Goal: Task Accomplishment & Management: Use online tool/utility

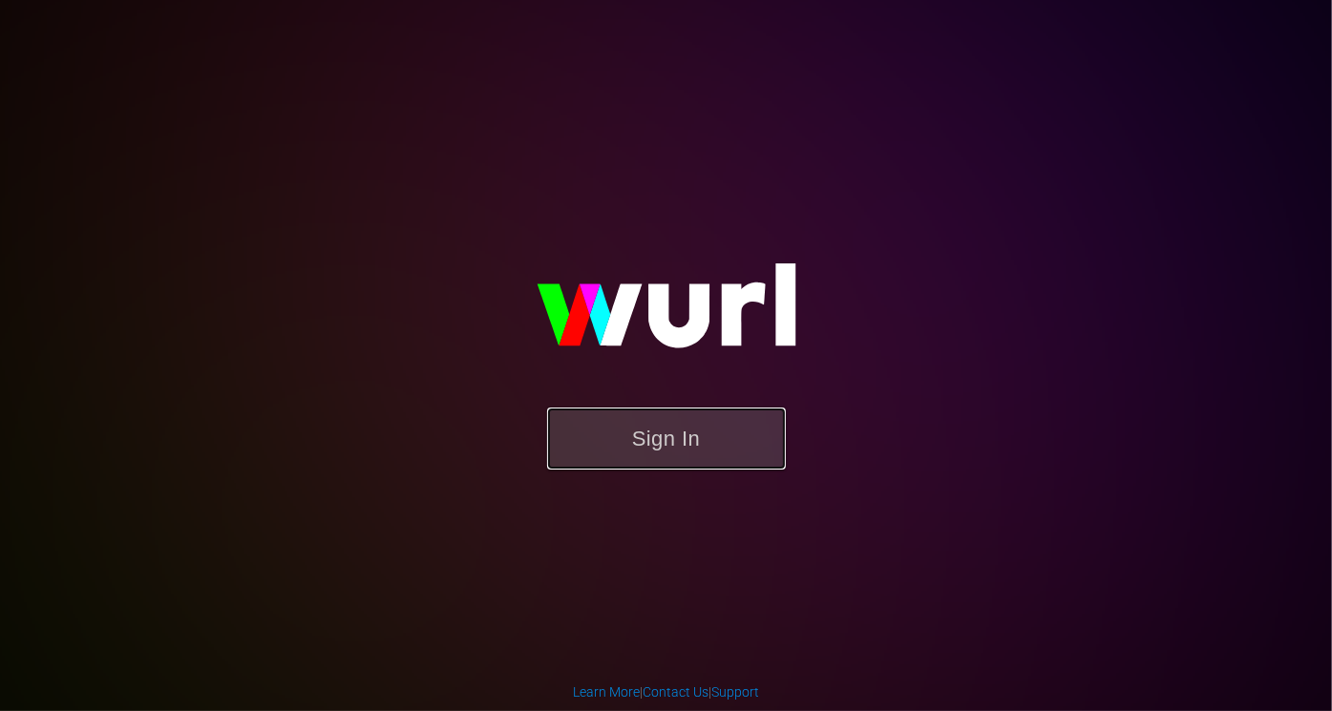
click at [600, 436] on button "Sign In" at bounding box center [666, 439] width 239 height 62
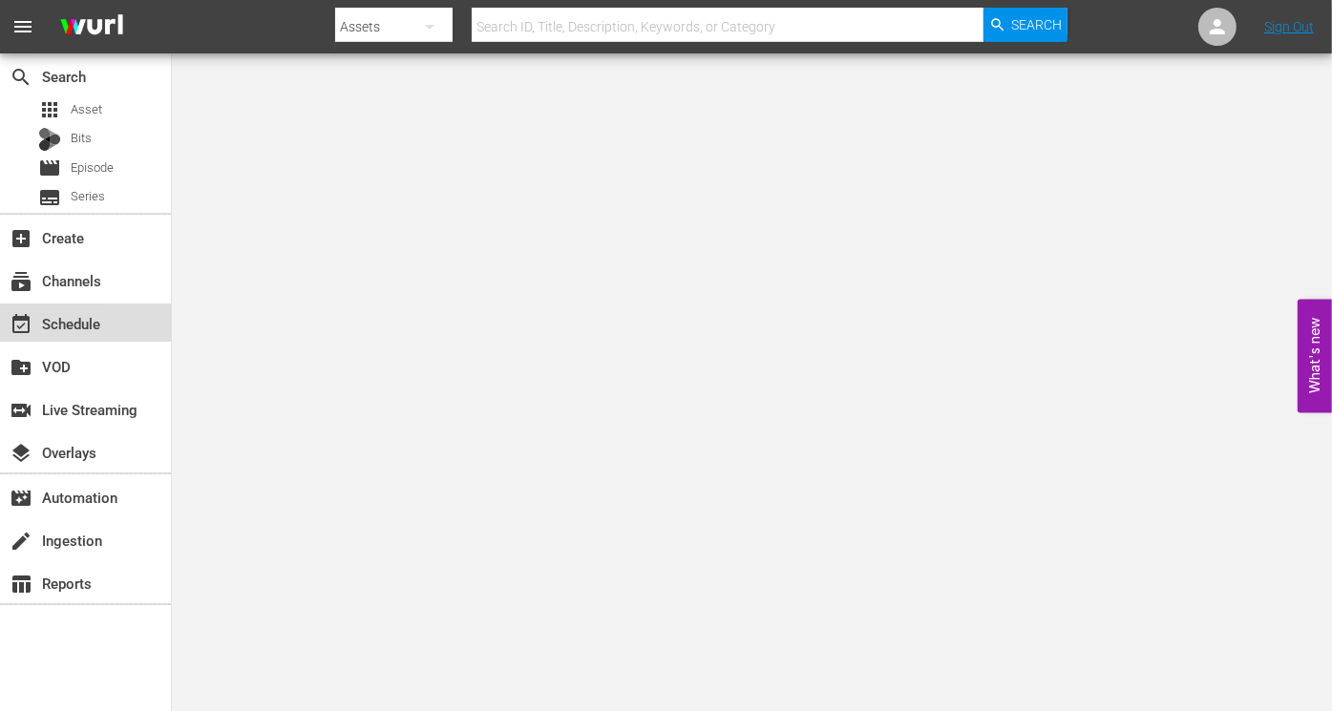
click at [84, 325] on div "event_available Schedule" at bounding box center [53, 320] width 107 height 17
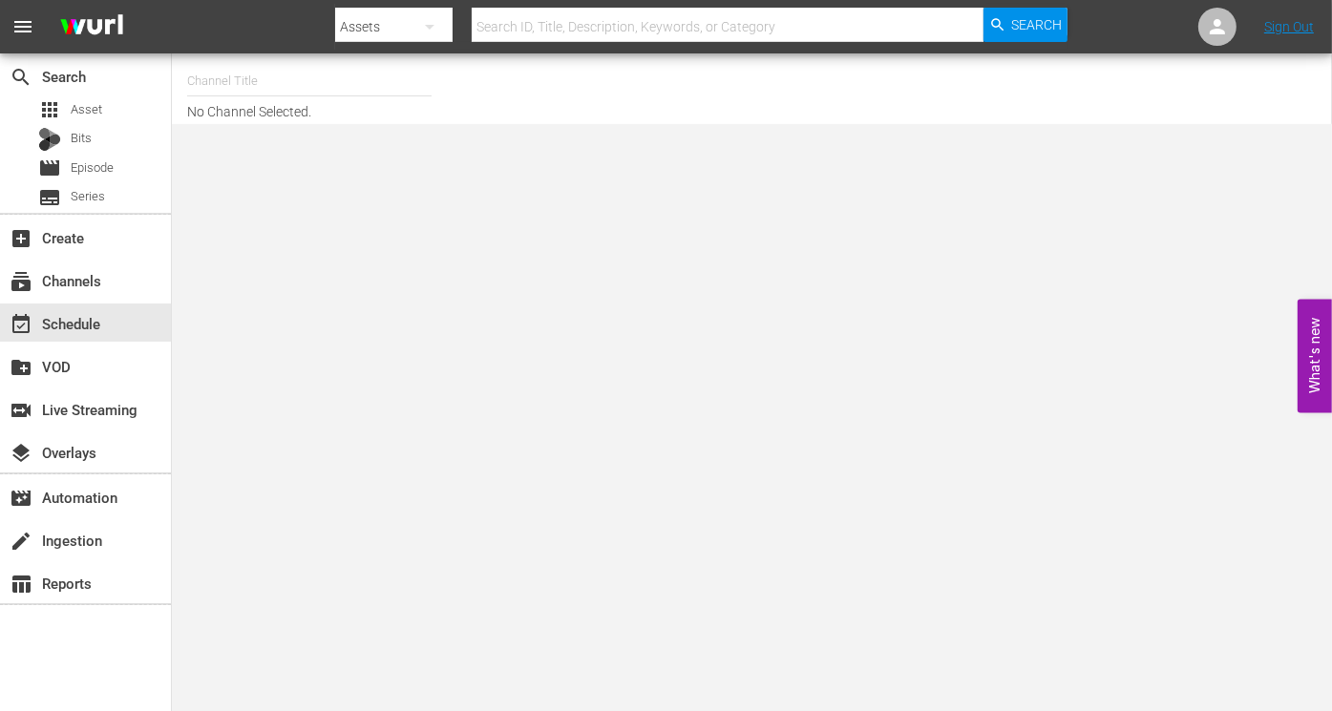
click at [214, 87] on input "text" at bounding box center [309, 81] width 244 height 46
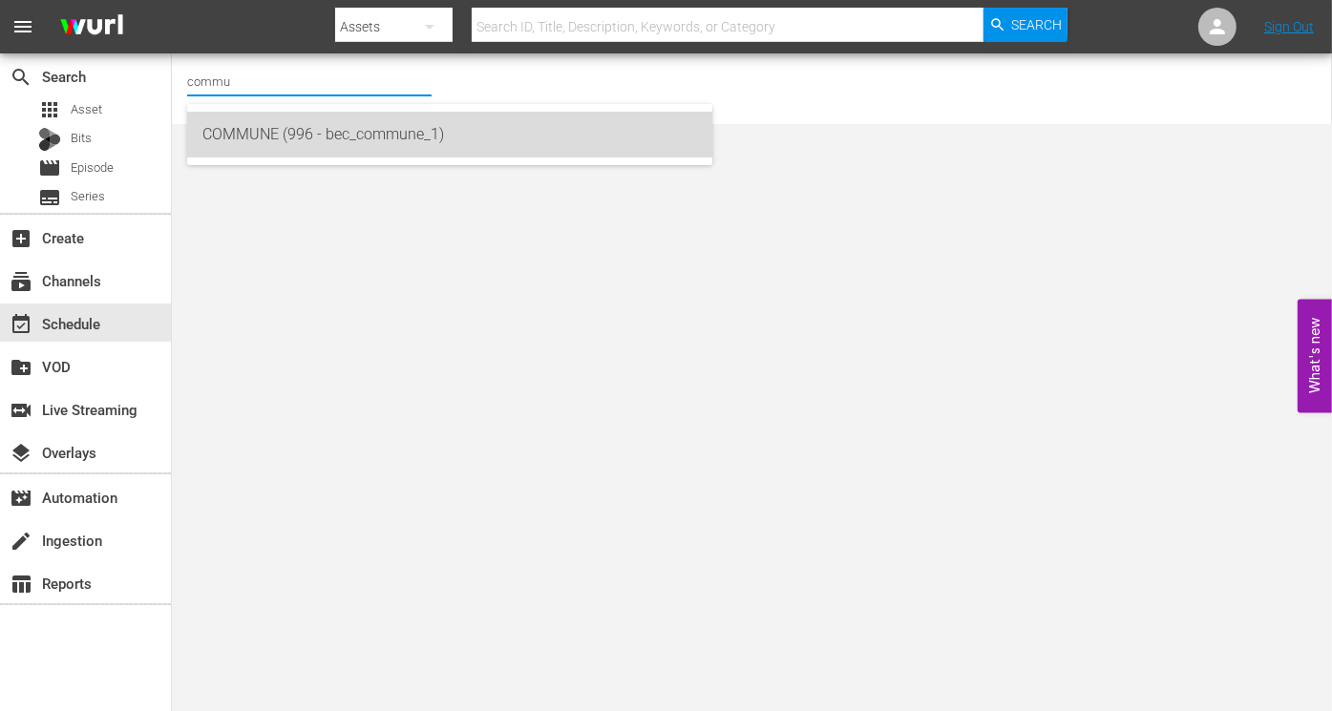
click at [235, 129] on div "COMMUNE (996 - bec_commune_1)" at bounding box center [449, 135] width 494 height 46
type input "COMMUNE (996 - bec_commune_1)"
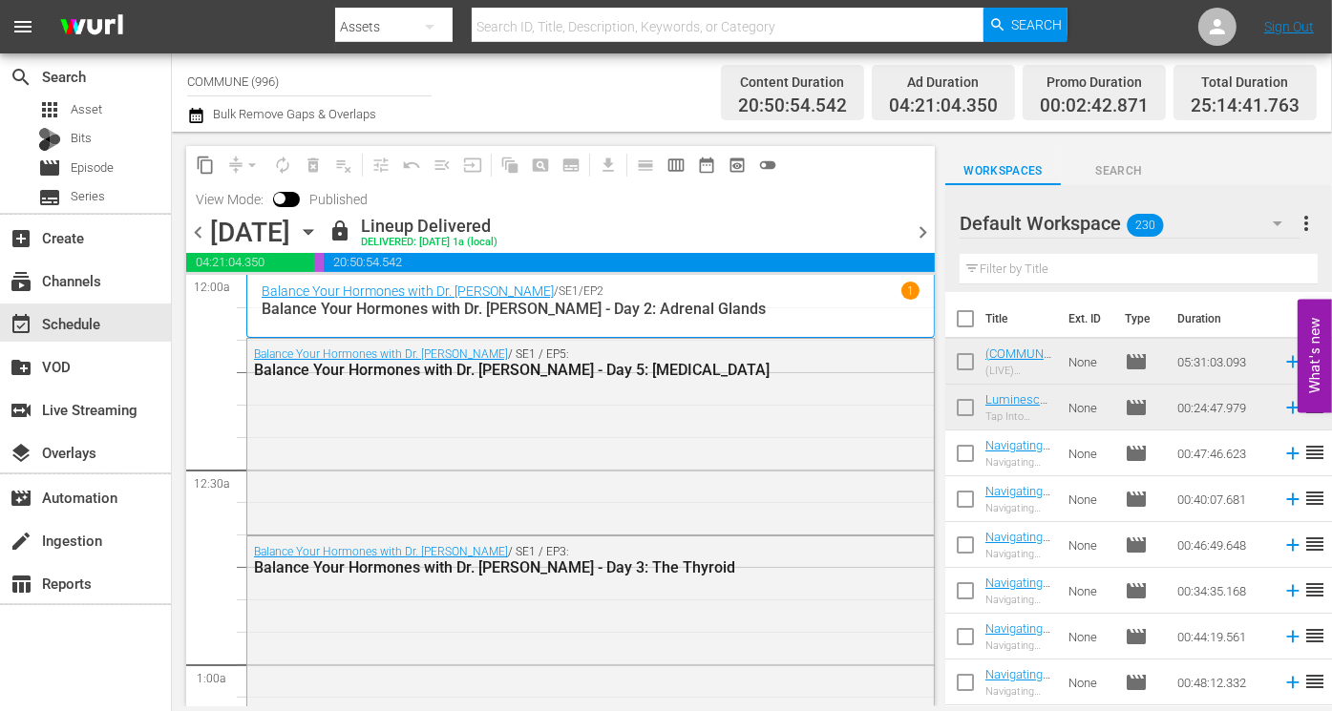
click at [920, 230] on span "chevron_right" at bounding box center [923, 233] width 24 height 24
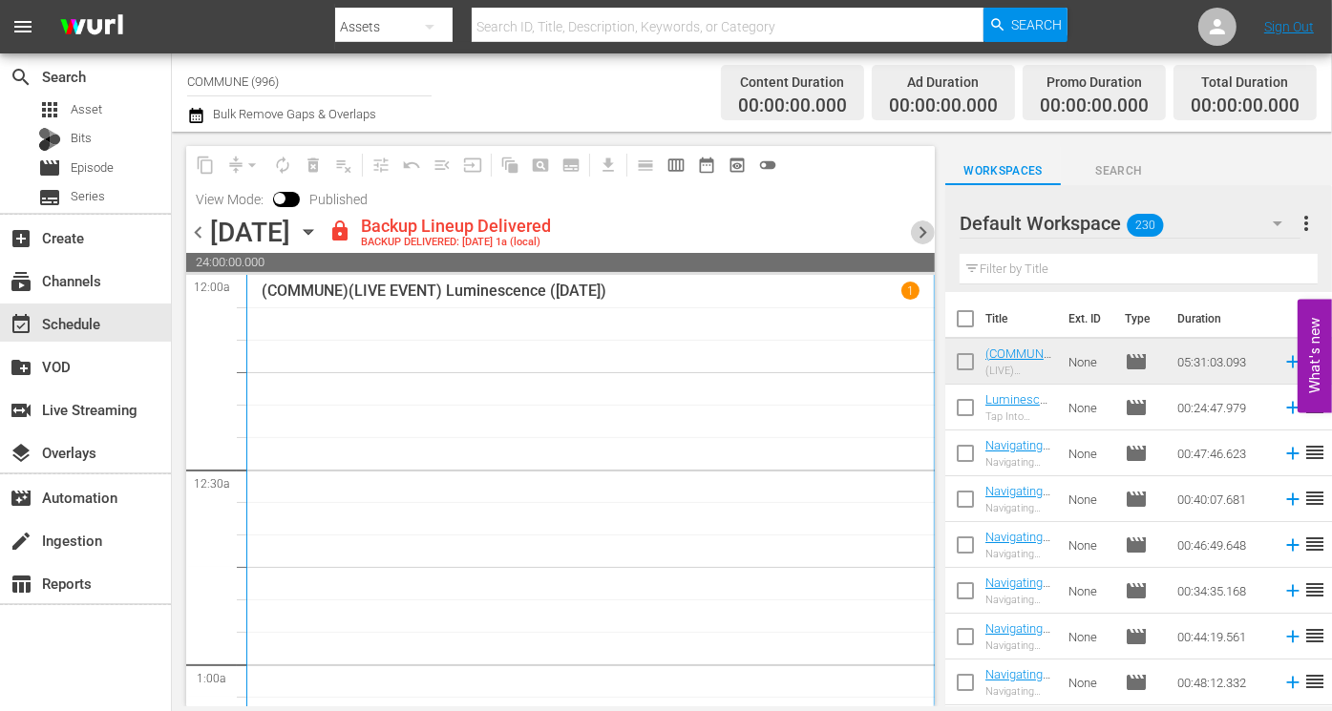
click at [918, 236] on span "chevron_right" at bounding box center [923, 233] width 24 height 24
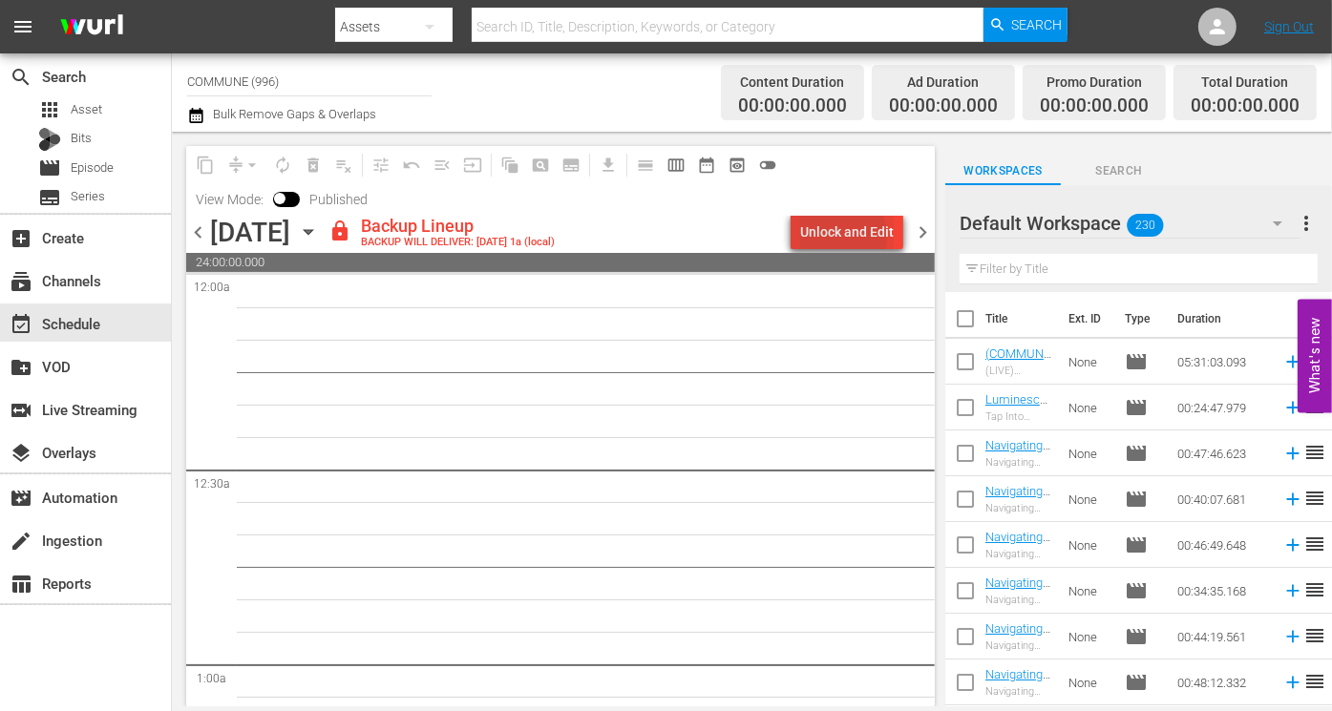
click at [845, 236] on div "Unlock and Edit" at bounding box center [847, 232] width 94 height 34
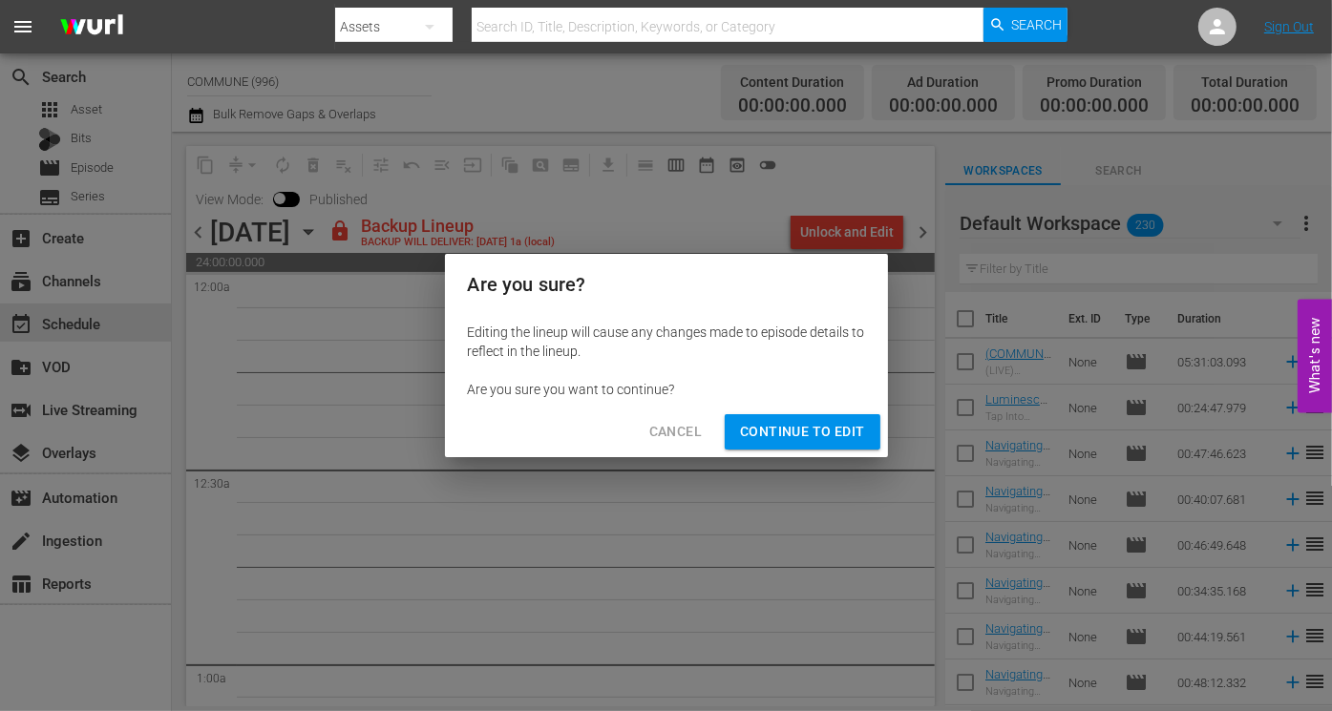
click at [835, 437] on span "Continue to Edit" at bounding box center [802, 432] width 124 height 24
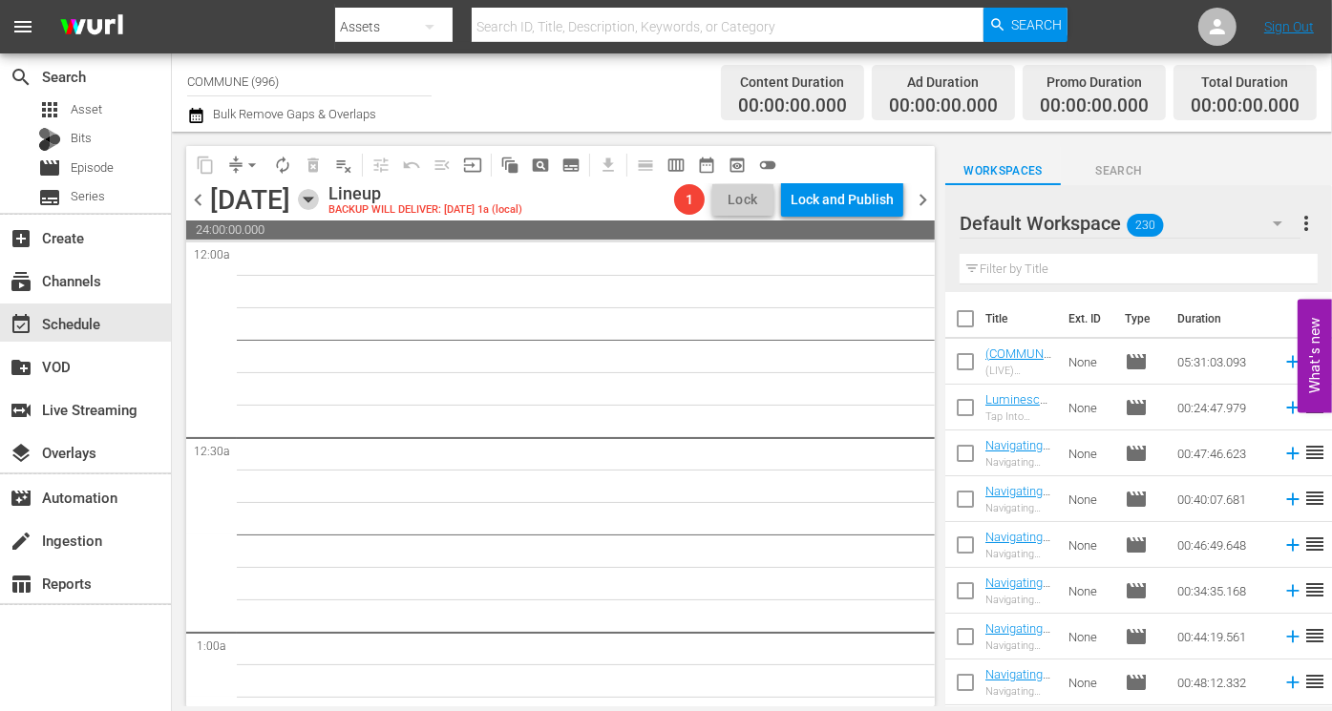
click at [312, 198] on icon "button" at bounding box center [308, 200] width 9 height 5
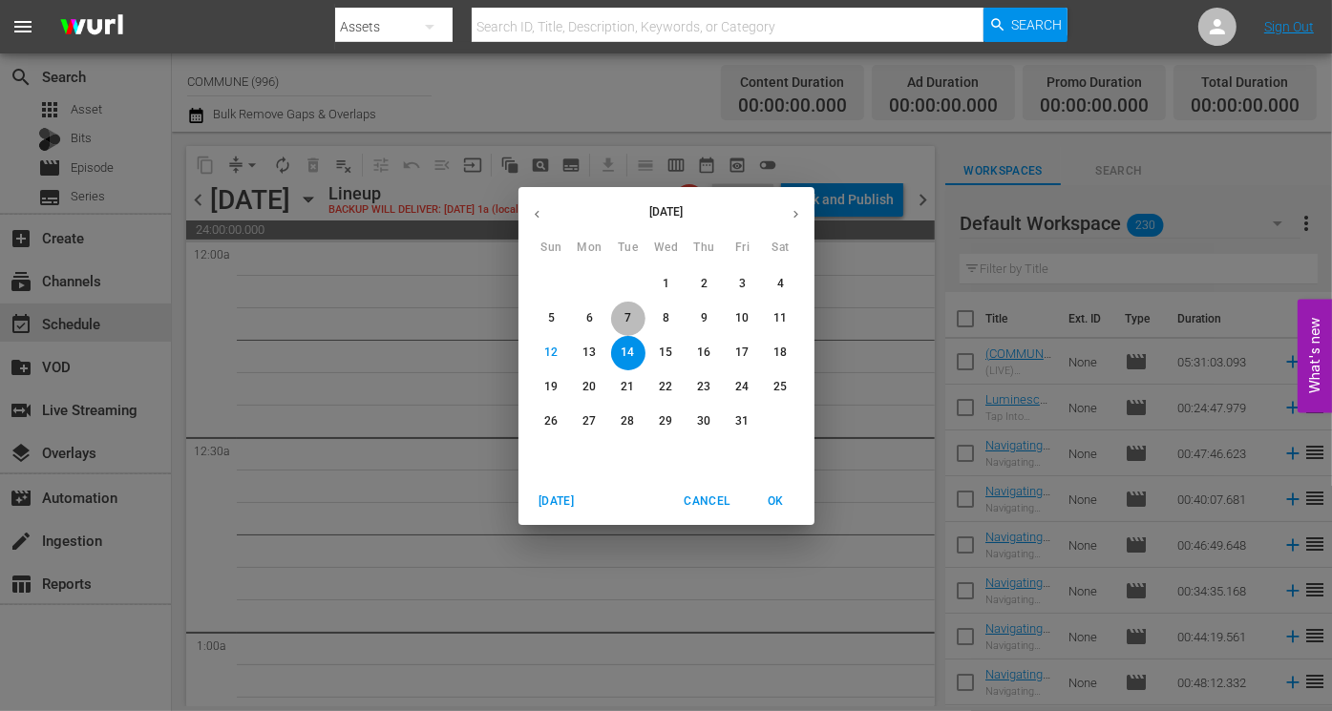
click at [628, 318] on p "7" at bounding box center [627, 318] width 7 height 16
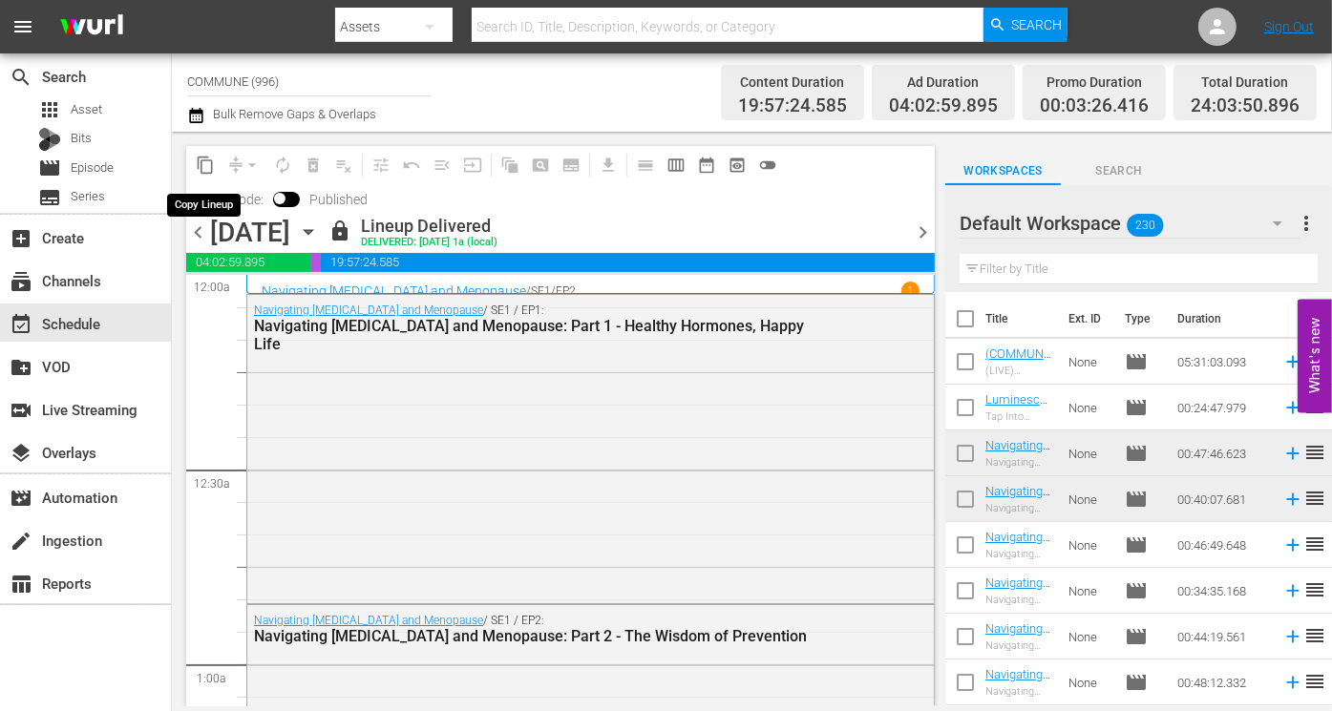
click at [204, 161] on span "content_copy" at bounding box center [205, 165] width 19 height 19
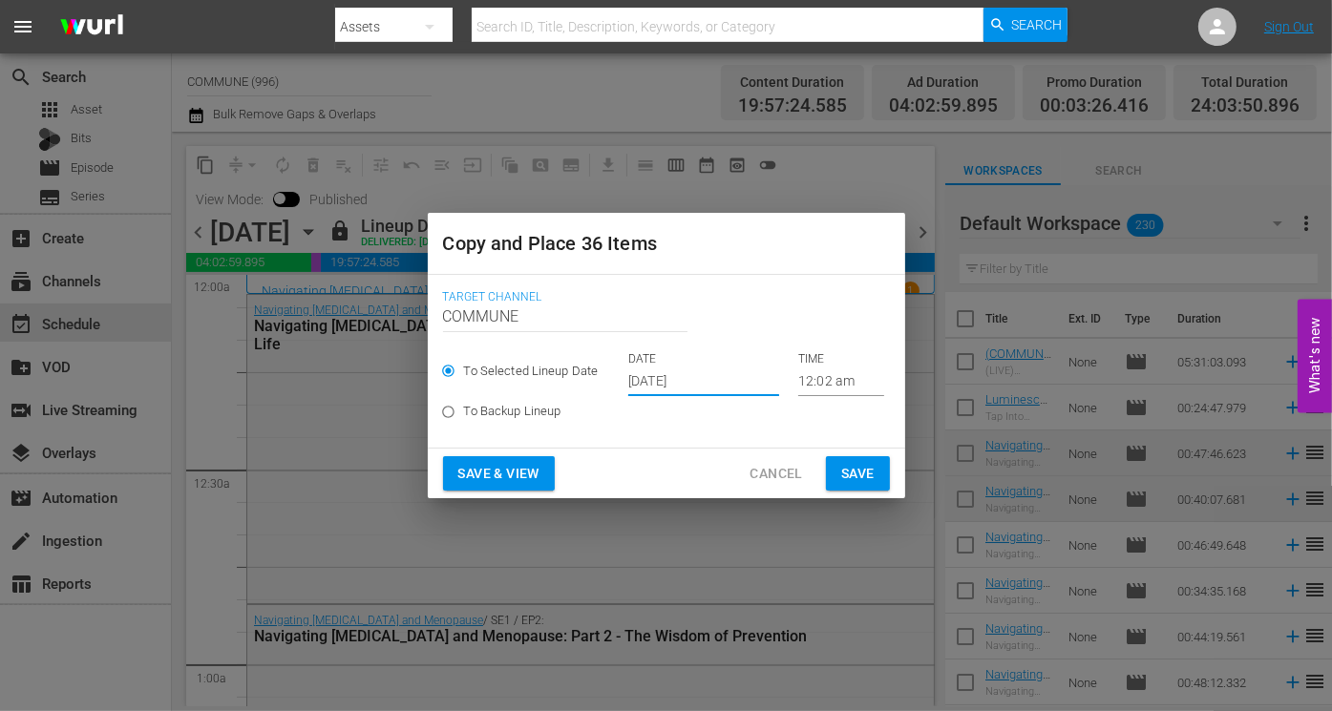
click at [726, 380] on input "[DATE]" at bounding box center [703, 382] width 151 height 29
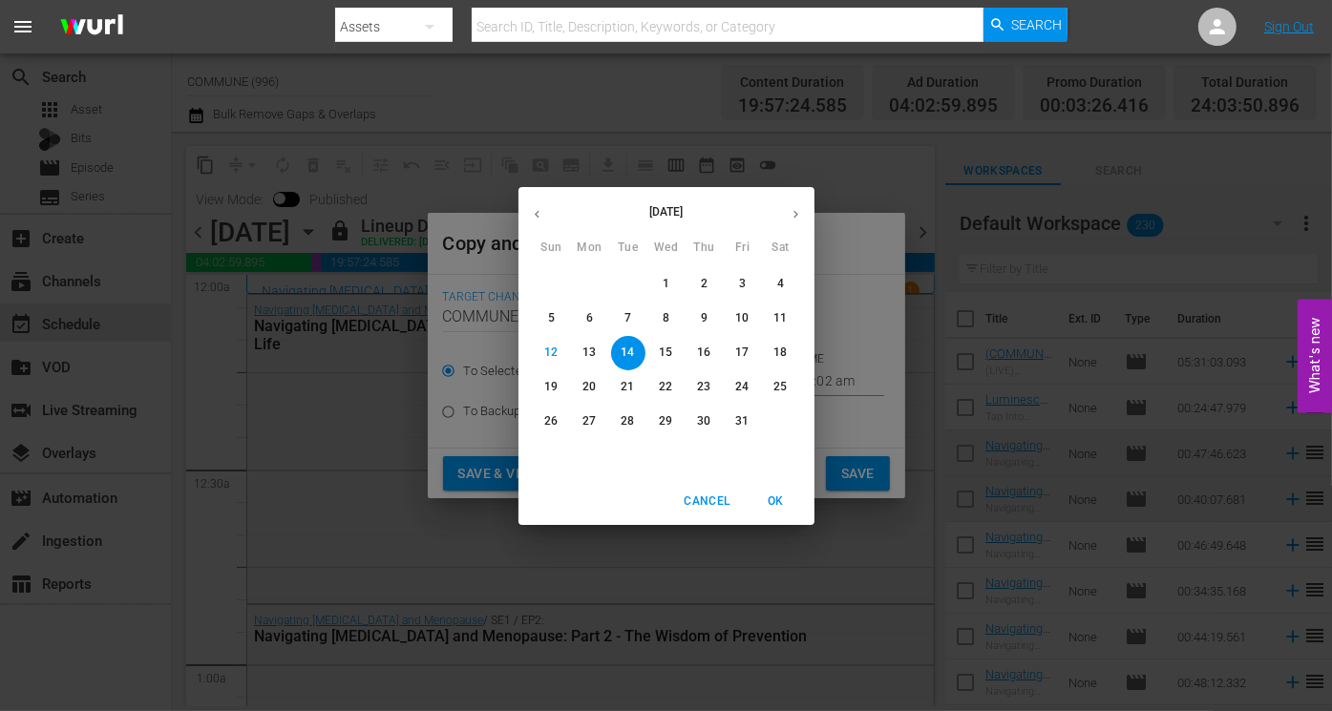
click at [499, 474] on div "[DATE] Sun Mon Tue Wed Thu Fri Sat 28 29 30 1 2 3 4 5 6 7 8 9 10 11 12 13 14 15…" at bounding box center [666, 355] width 1332 height 711
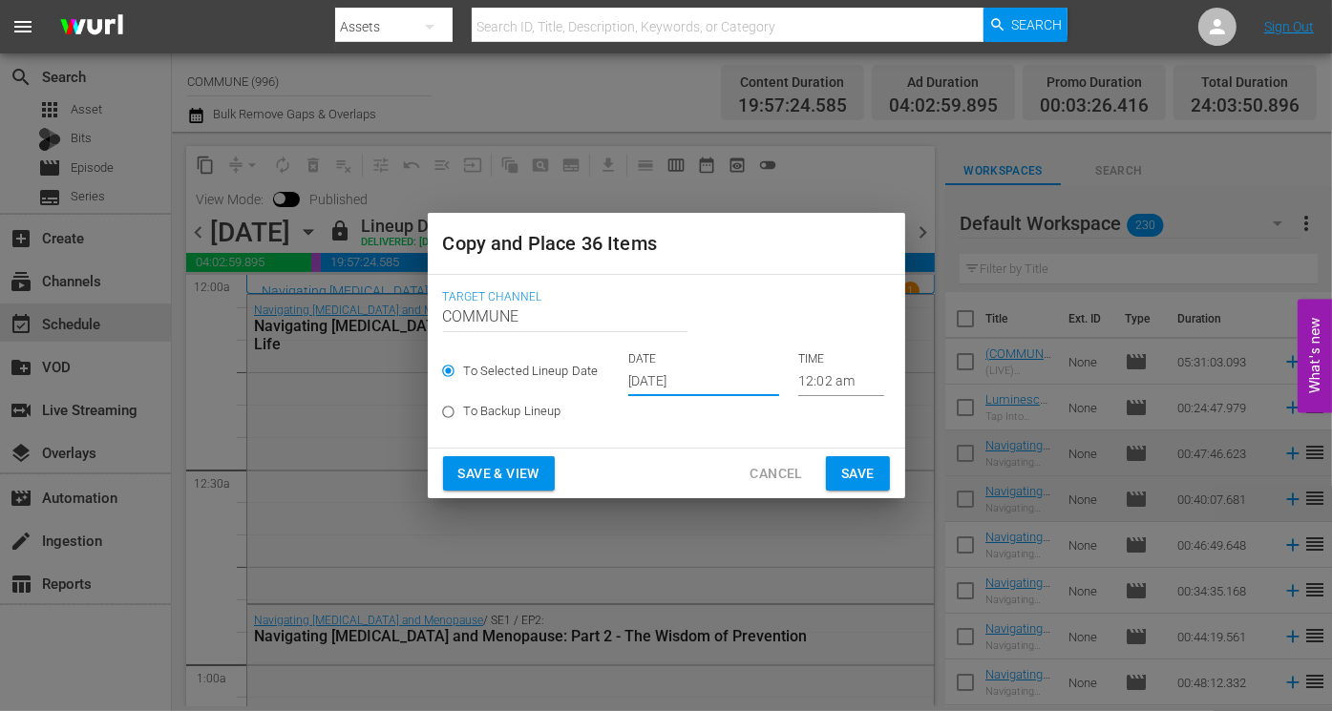
click at [499, 474] on span "Save & View" at bounding box center [498, 474] width 81 height 24
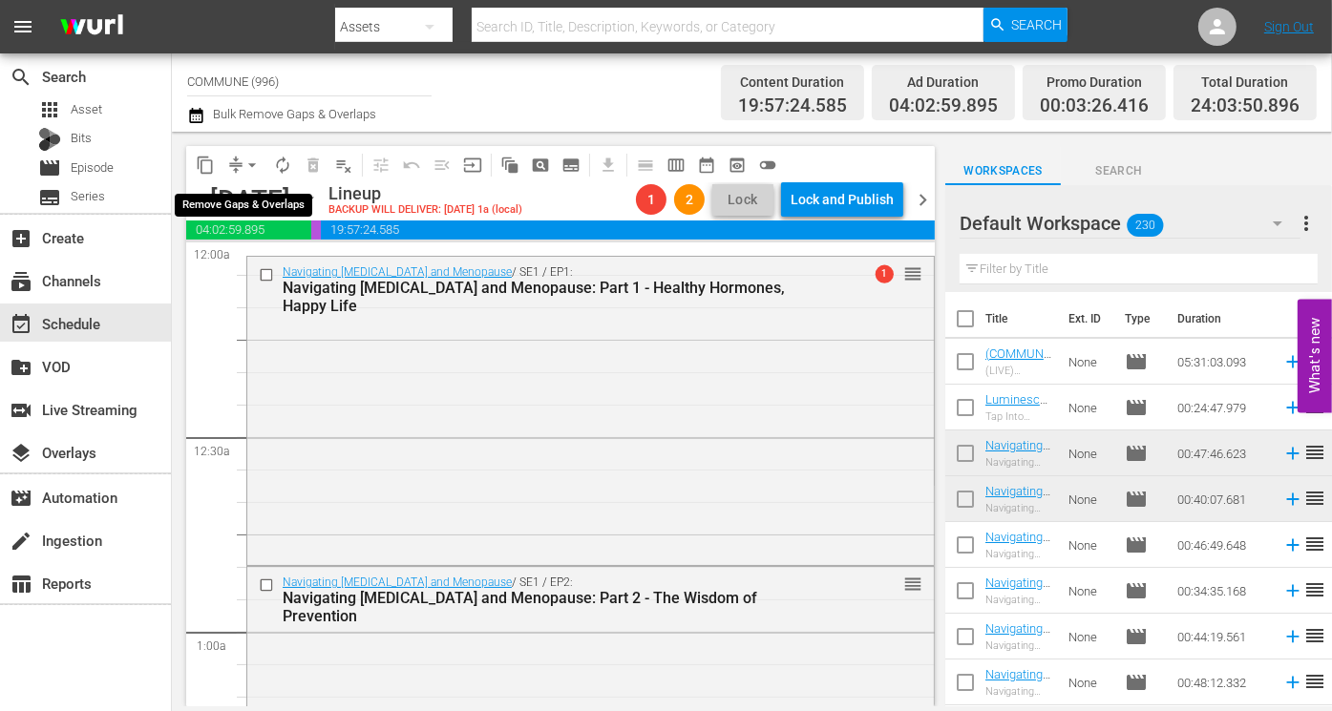
click at [246, 160] on span "arrow_drop_down" at bounding box center [251, 165] width 19 height 19
click at [270, 239] on li "Align to First Episode" at bounding box center [253, 236] width 158 height 32
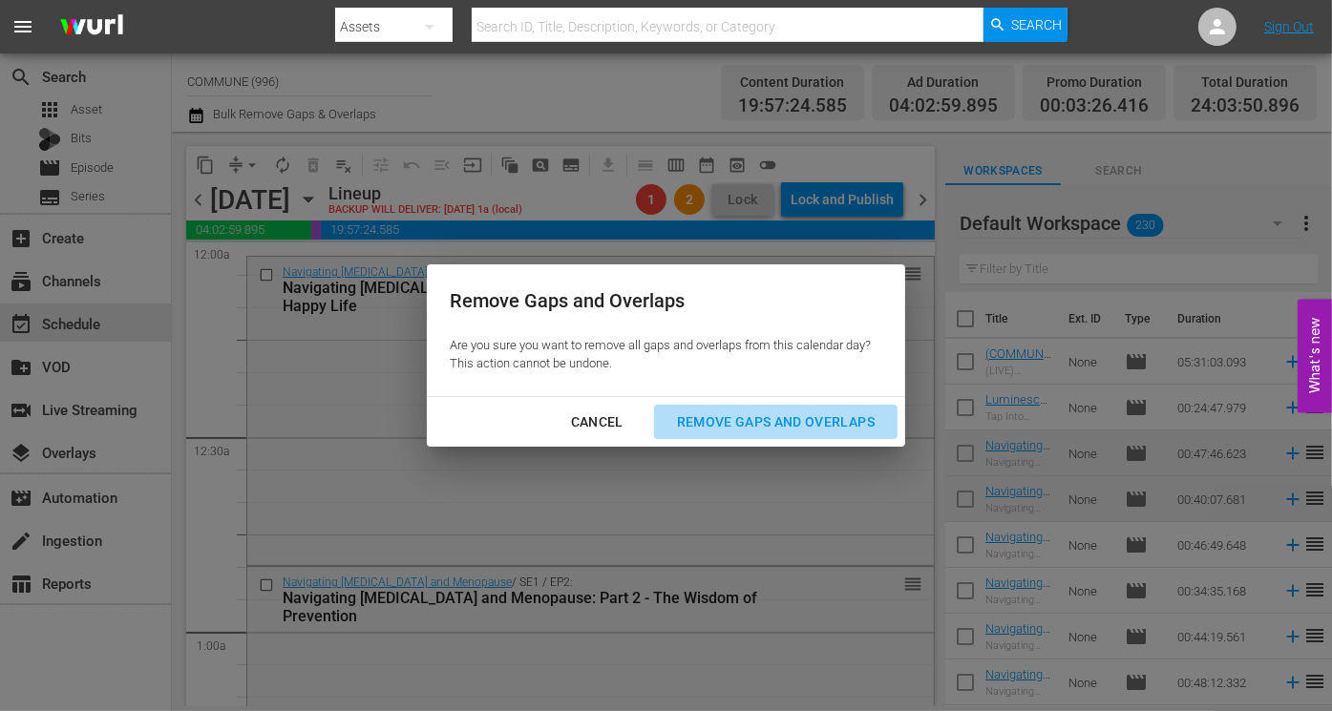
click at [719, 417] on div "Remove Gaps and Overlaps" at bounding box center [776, 422] width 228 height 24
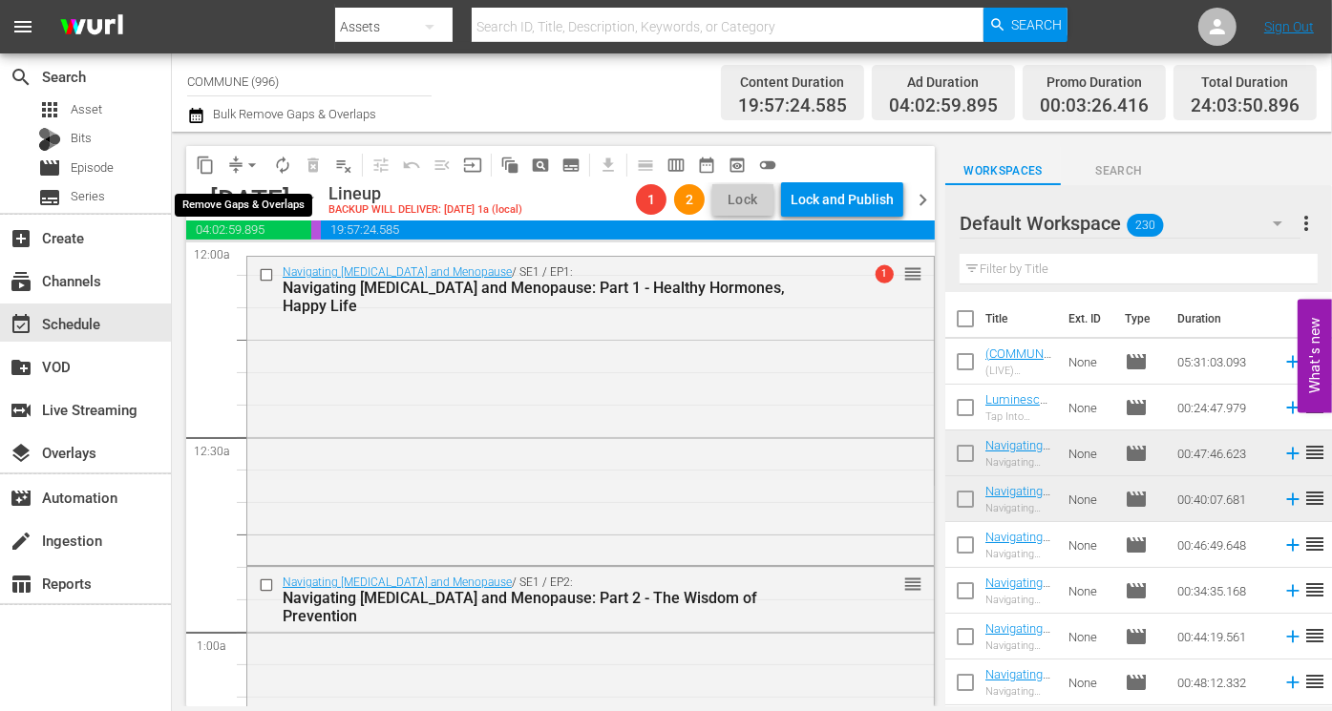
click at [249, 165] on span "arrow_drop_down" at bounding box center [251, 165] width 19 height 19
click at [269, 230] on li "Align to First Episode" at bounding box center [253, 236] width 158 height 32
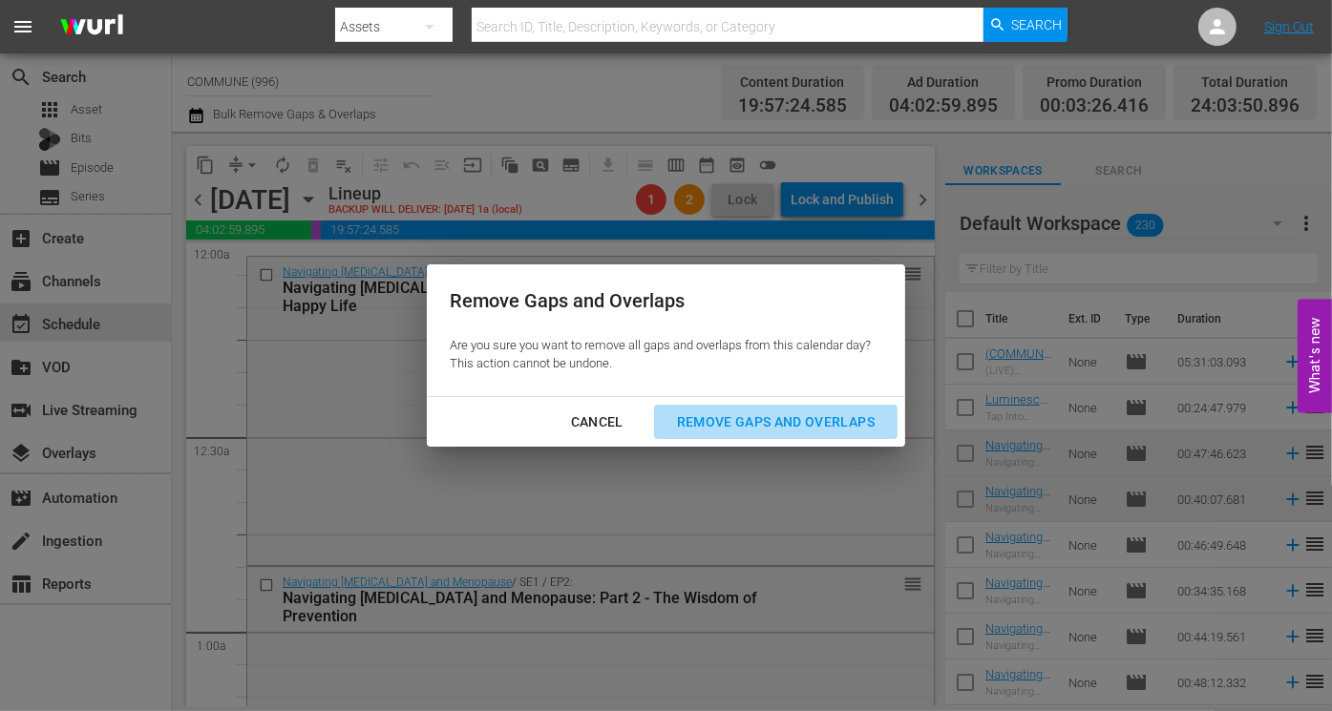
click at [760, 428] on div "Remove Gaps and Overlaps" at bounding box center [776, 422] width 228 height 24
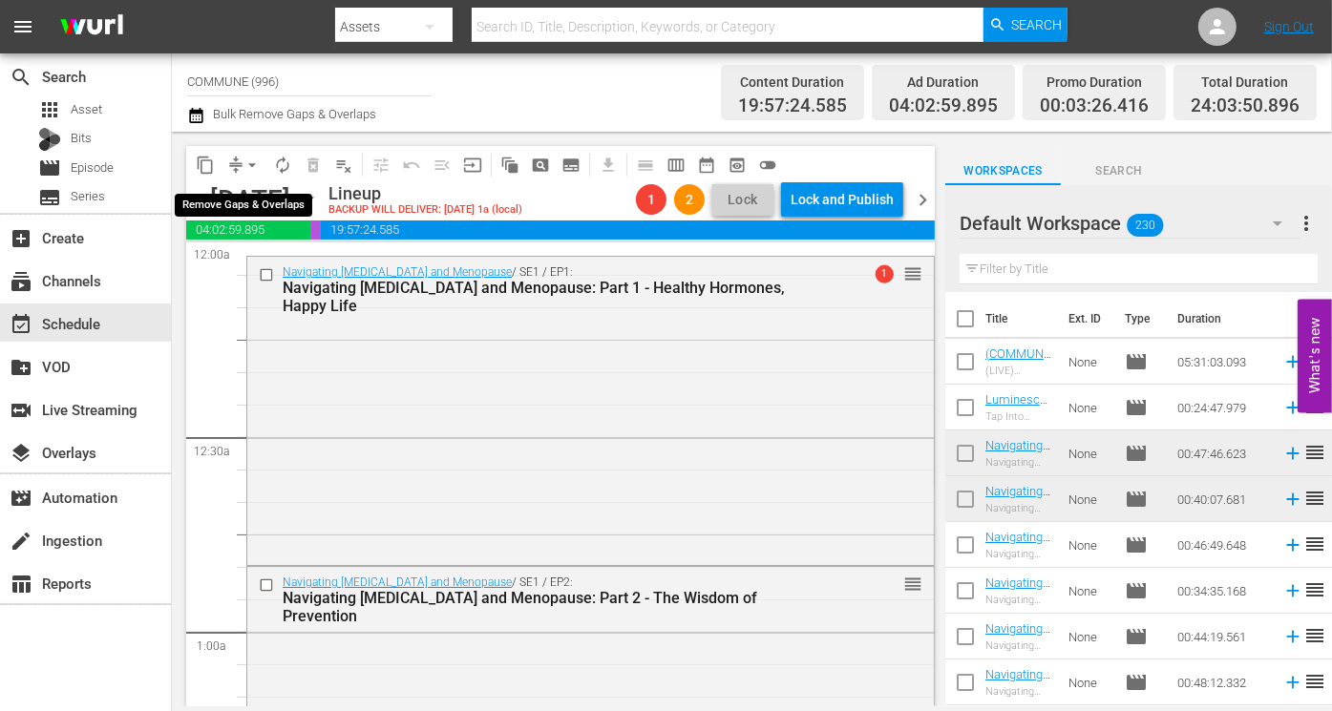
click at [243, 164] on span "arrow_drop_down" at bounding box center [251, 165] width 19 height 19
click at [243, 198] on li "Align to Midnight" at bounding box center [253, 204] width 158 height 32
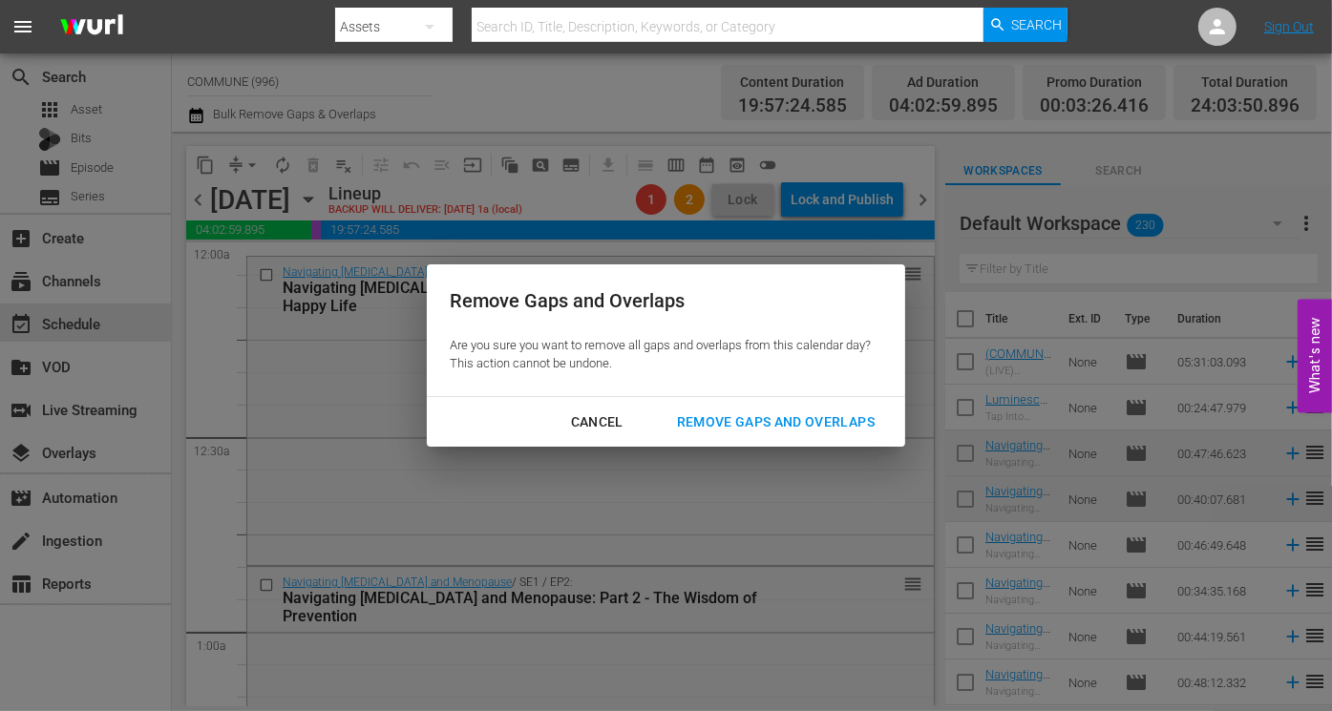
click at [748, 425] on div "Remove Gaps and Overlaps" at bounding box center [776, 422] width 228 height 24
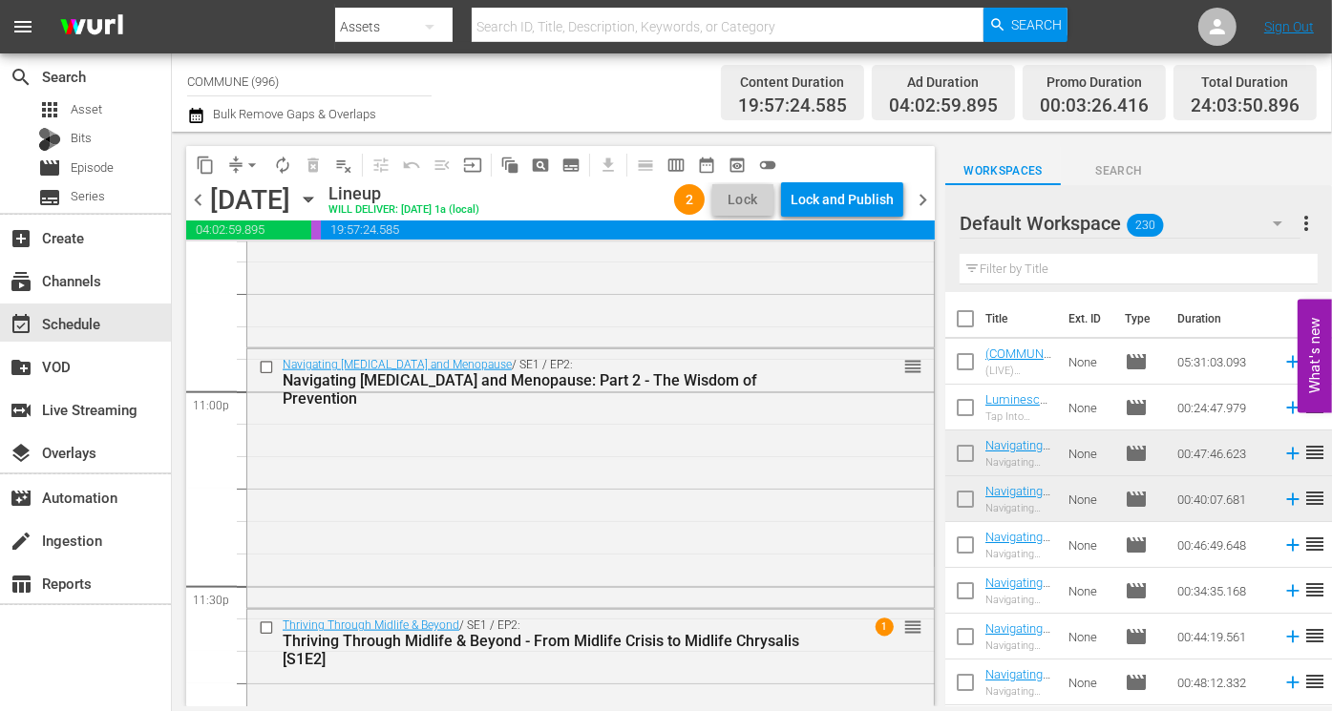
scroll to position [8909, 0]
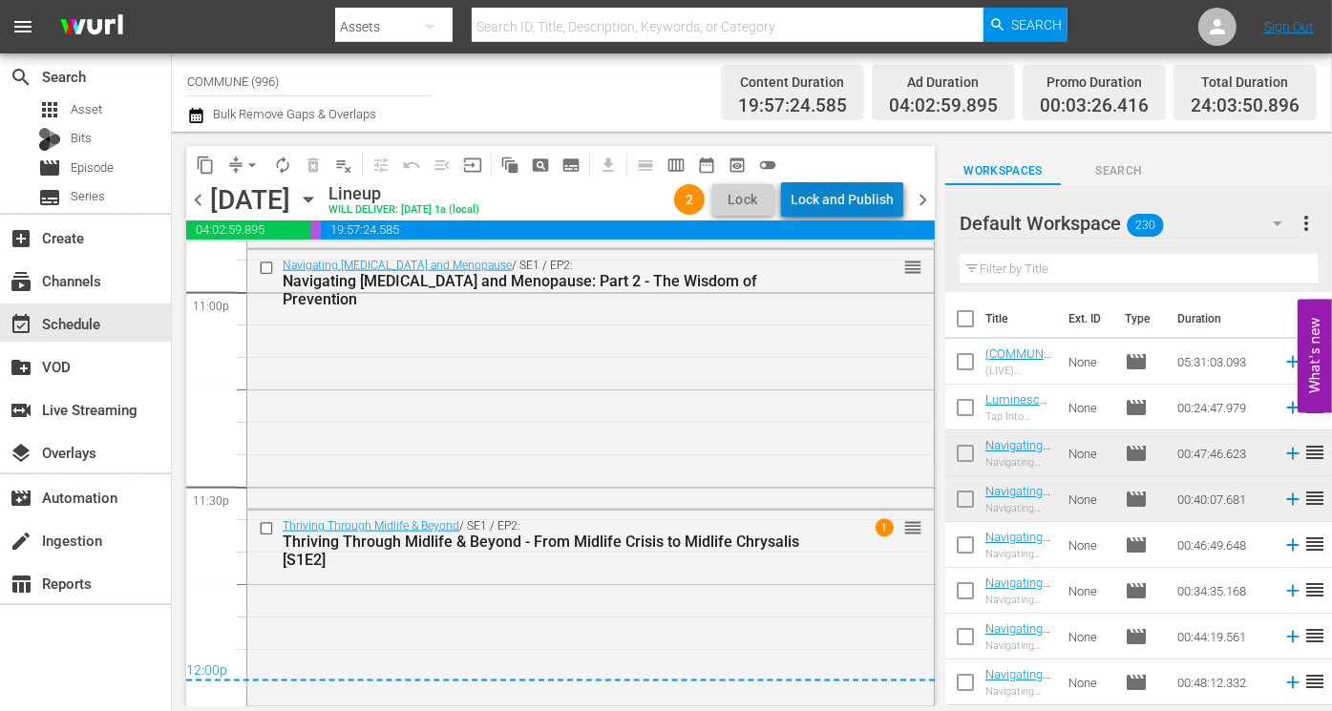
click at [873, 202] on div "Lock and Publish" at bounding box center [841, 199] width 103 height 34
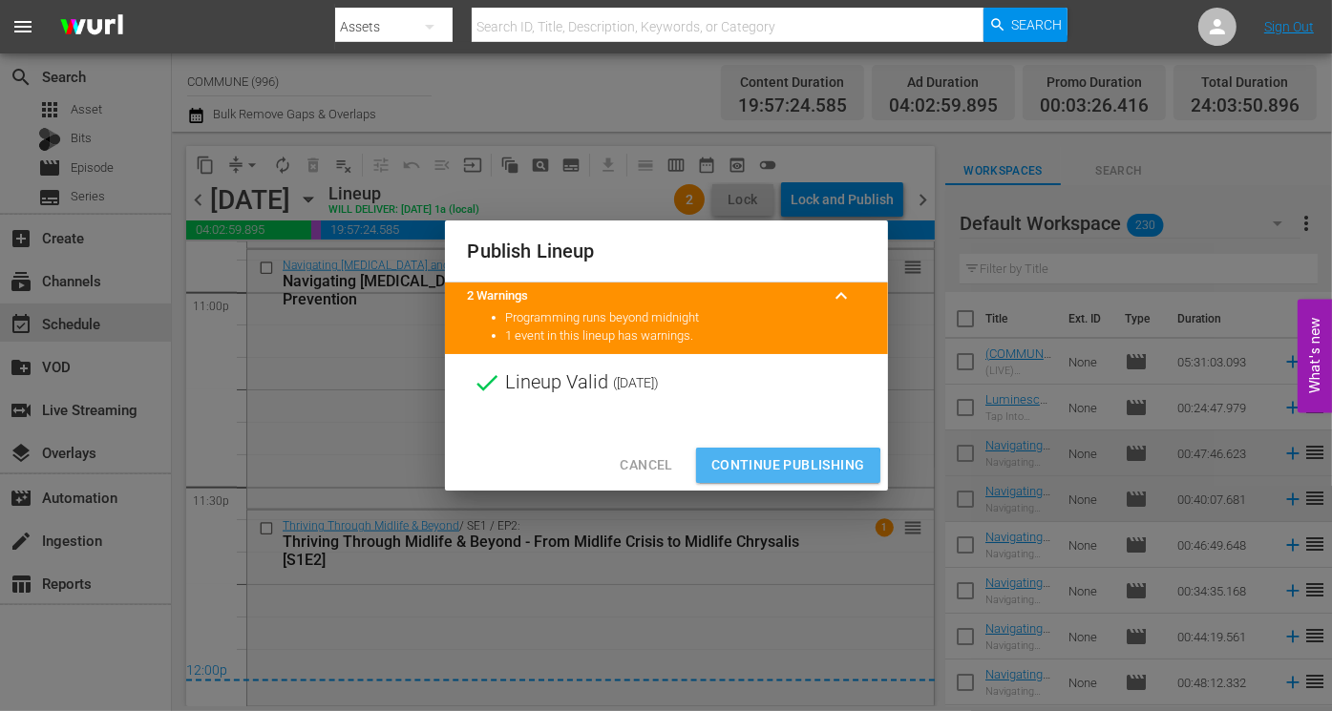
click at [761, 468] on span "Continue Publishing" at bounding box center [788, 465] width 154 height 24
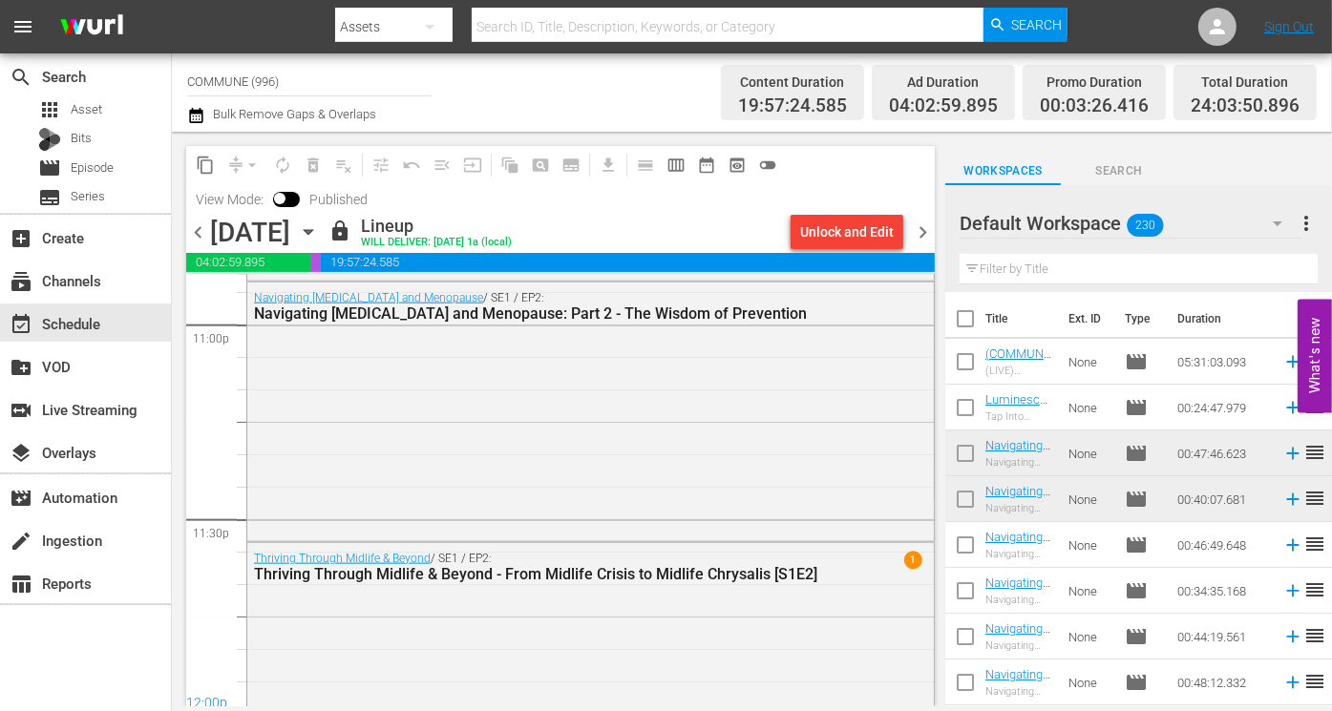
click at [922, 231] on span "chevron_right" at bounding box center [923, 233] width 24 height 24
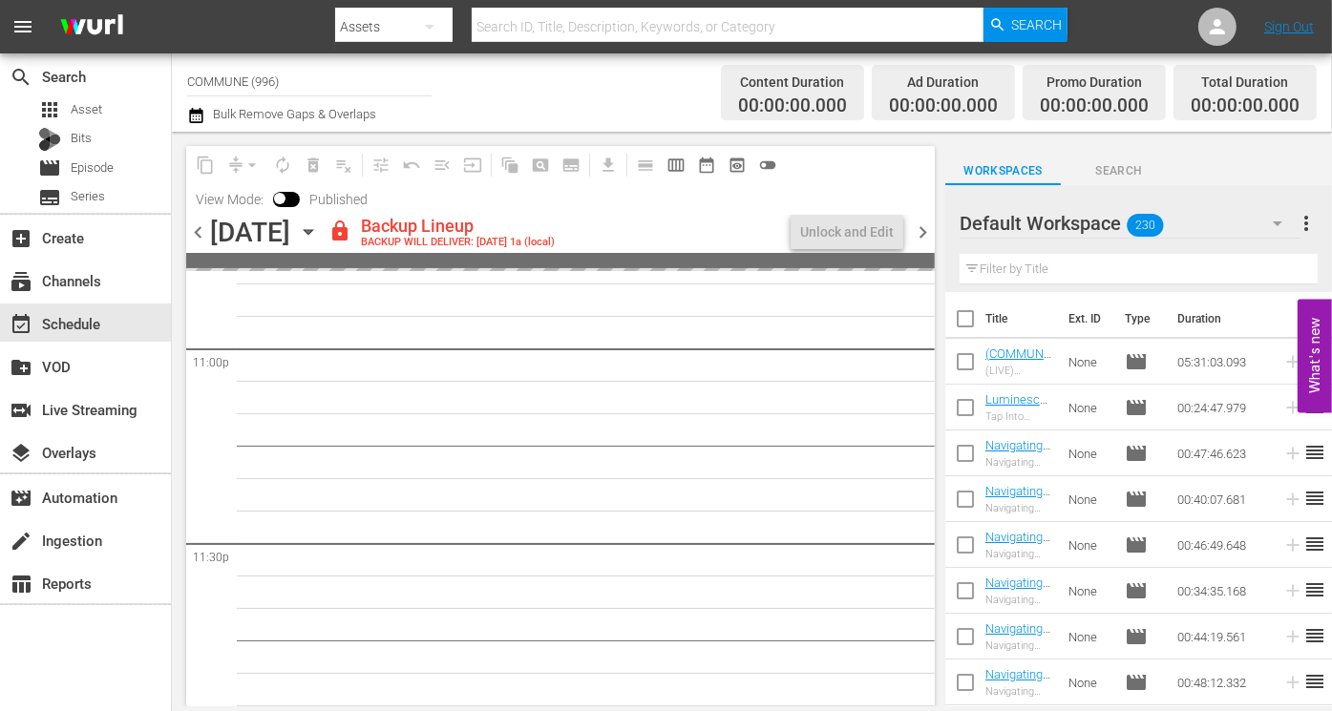
scroll to position [8909, 0]
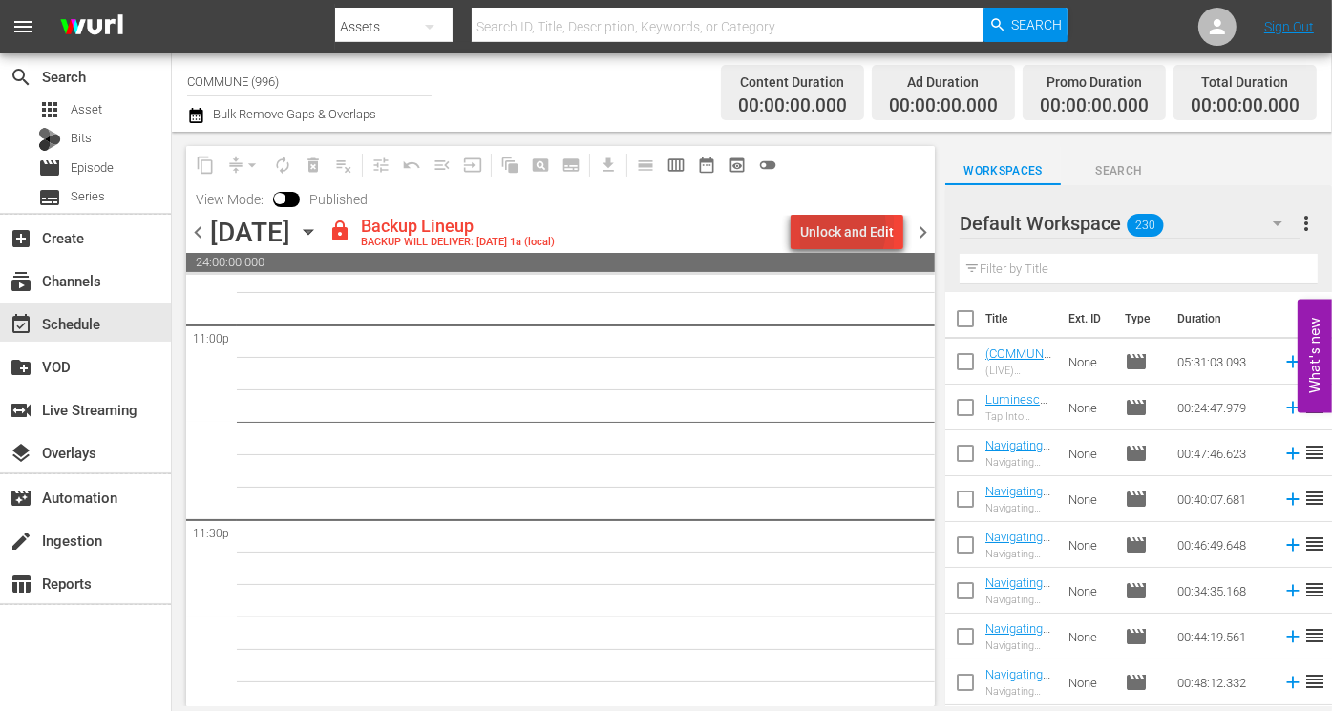
click at [822, 228] on div "Unlock and Edit" at bounding box center [847, 232] width 94 height 34
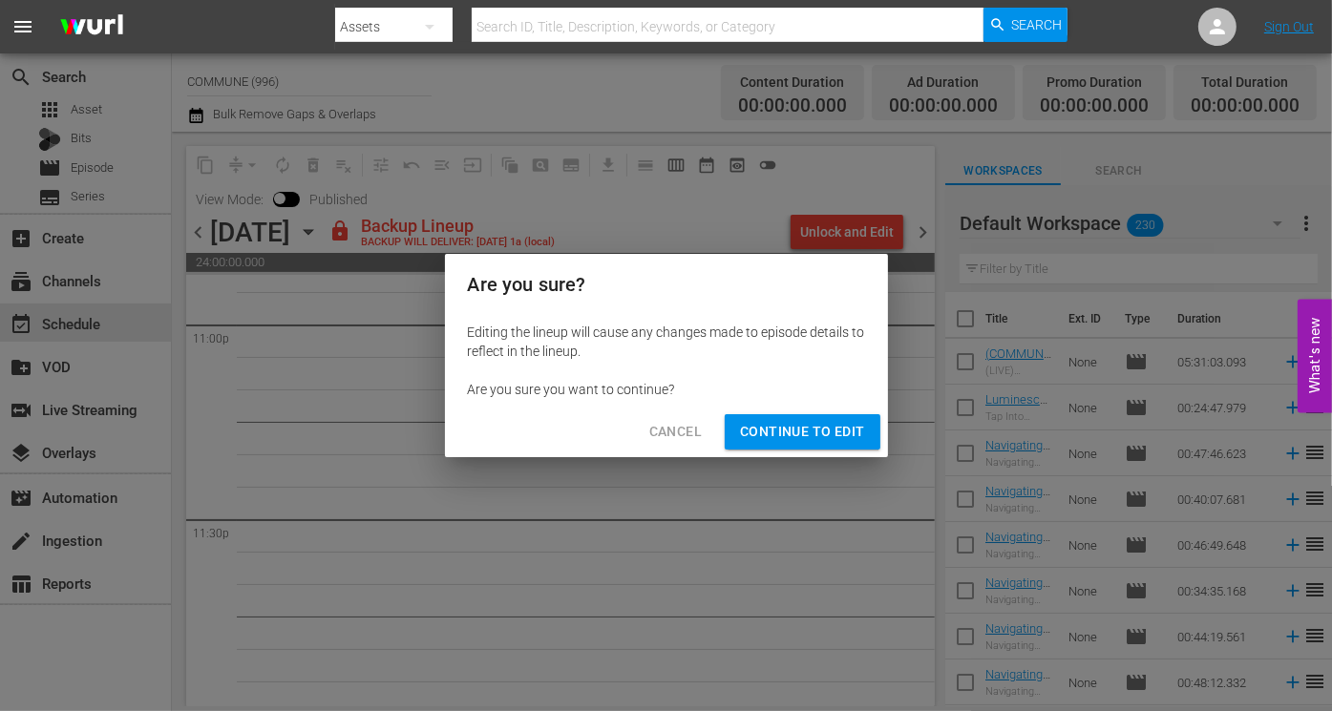
click at [815, 426] on span "Continue to Edit" at bounding box center [802, 432] width 124 height 24
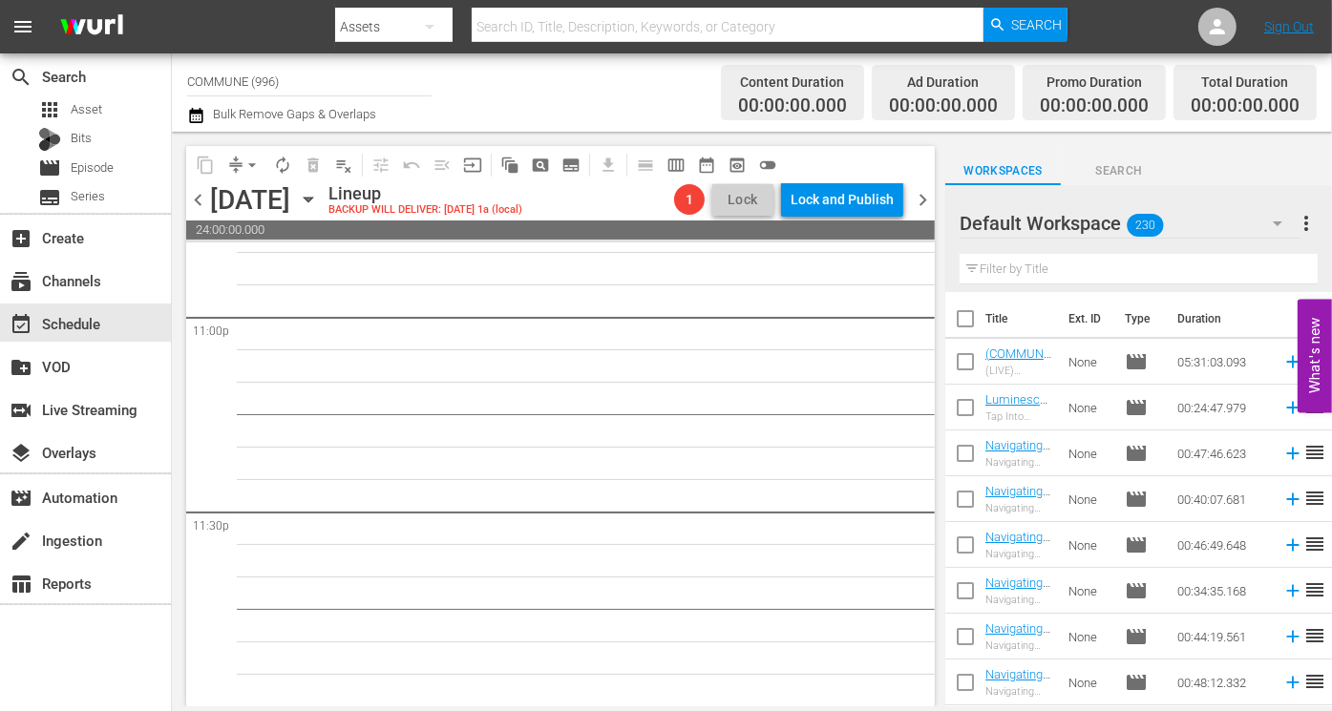
scroll to position [8884, 0]
click at [319, 197] on icon "button" at bounding box center [308, 199] width 21 height 21
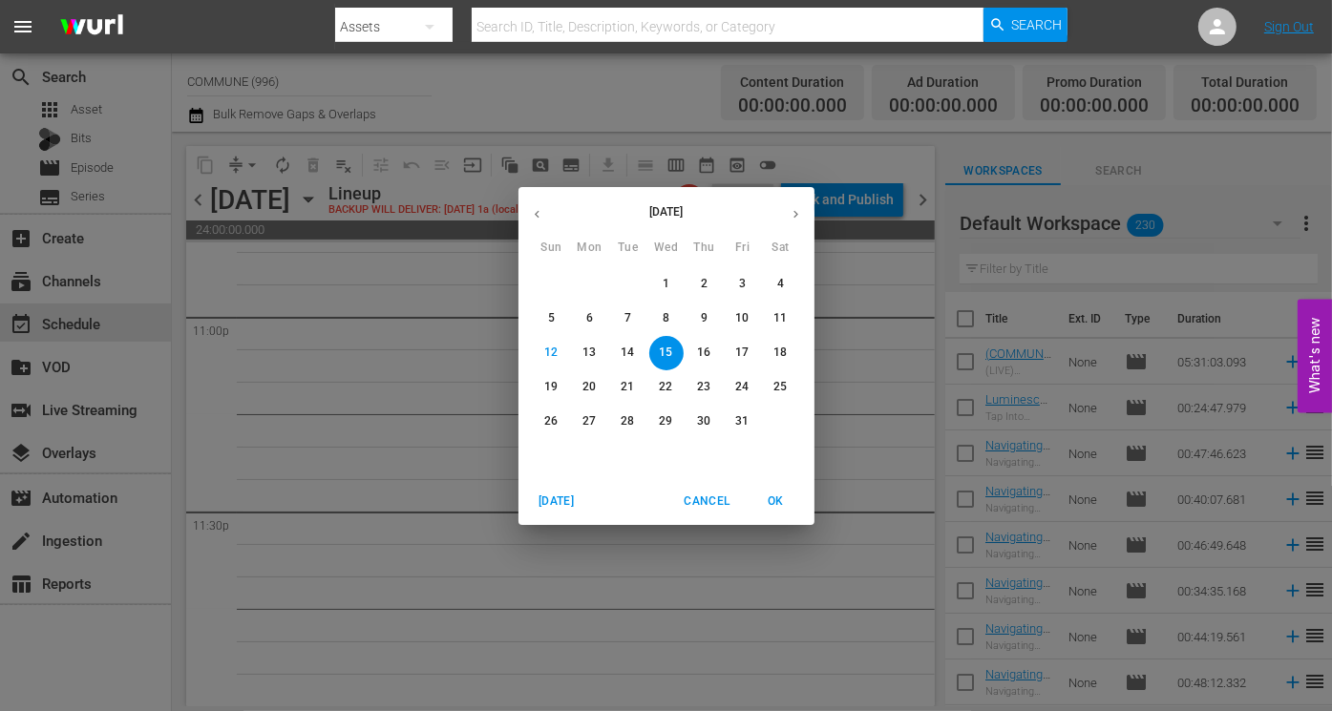
click at [706, 284] on p "2" at bounding box center [704, 284] width 7 height 16
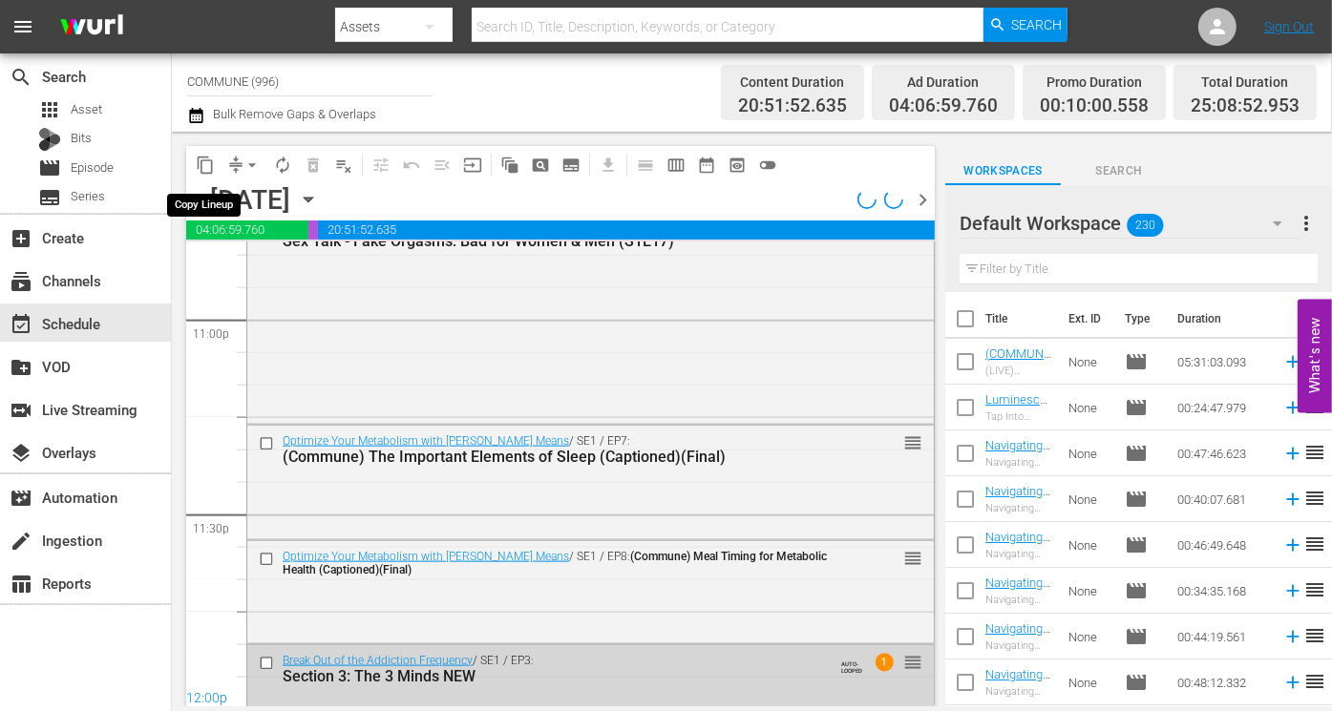
scroll to position [8909, 0]
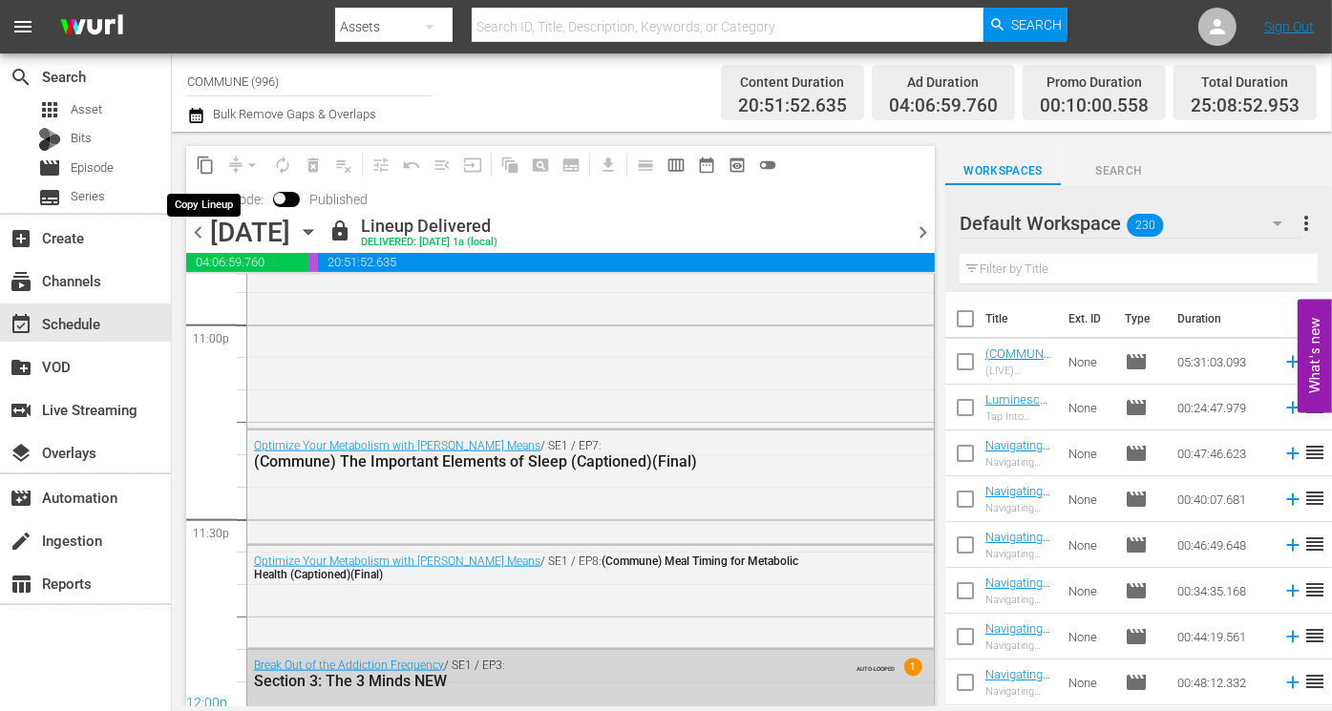
click at [204, 165] on span "content_copy" at bounding box center [205, 165] width 19 height 19
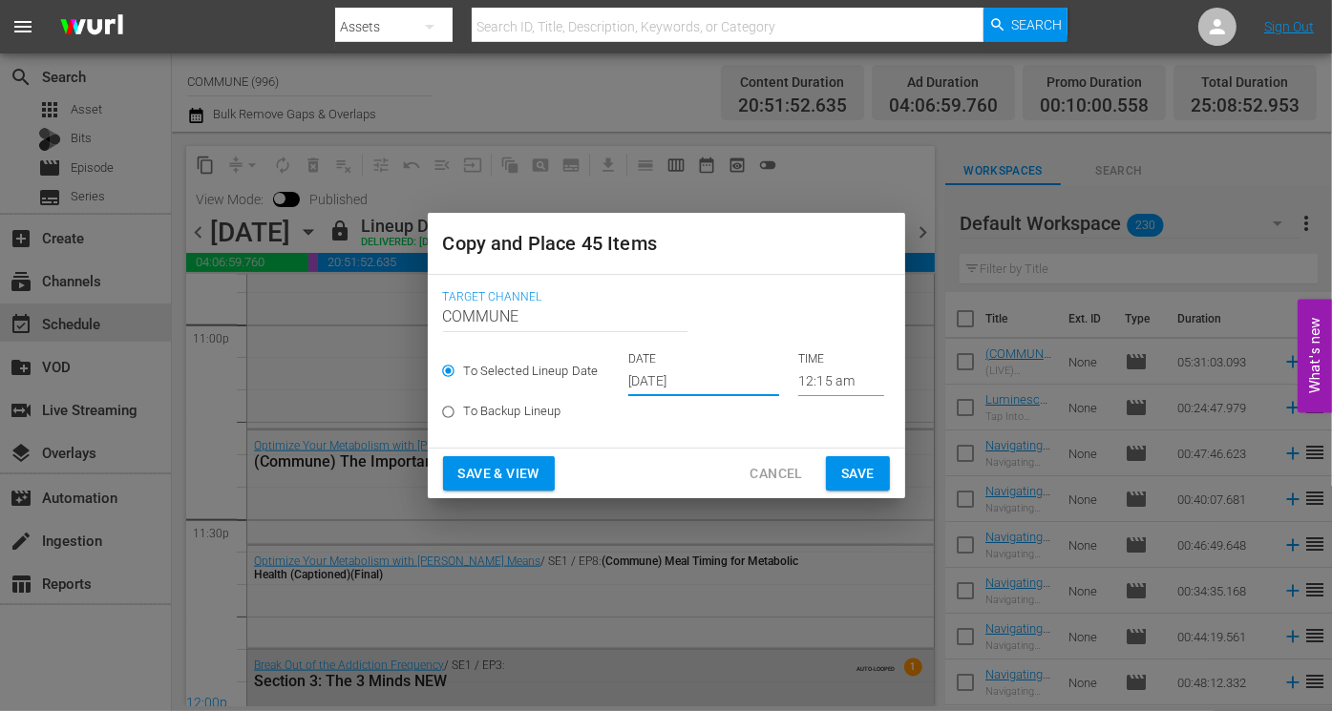
click at [721, 379] on input "[DATE]" at bounding box center [703, 382] width 151 height 29
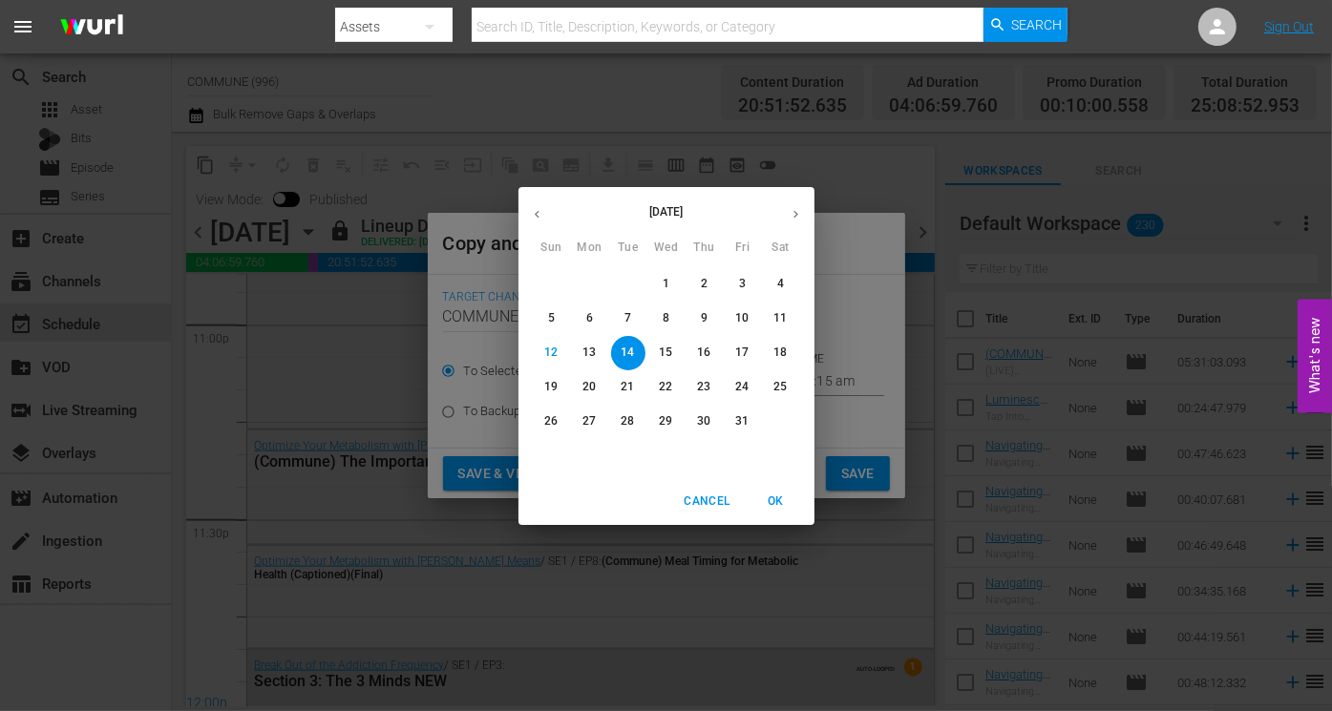
click at [670, 354] on p "15" at bounding box center [665, 353] width 13 height 16
type input "[DATE]"
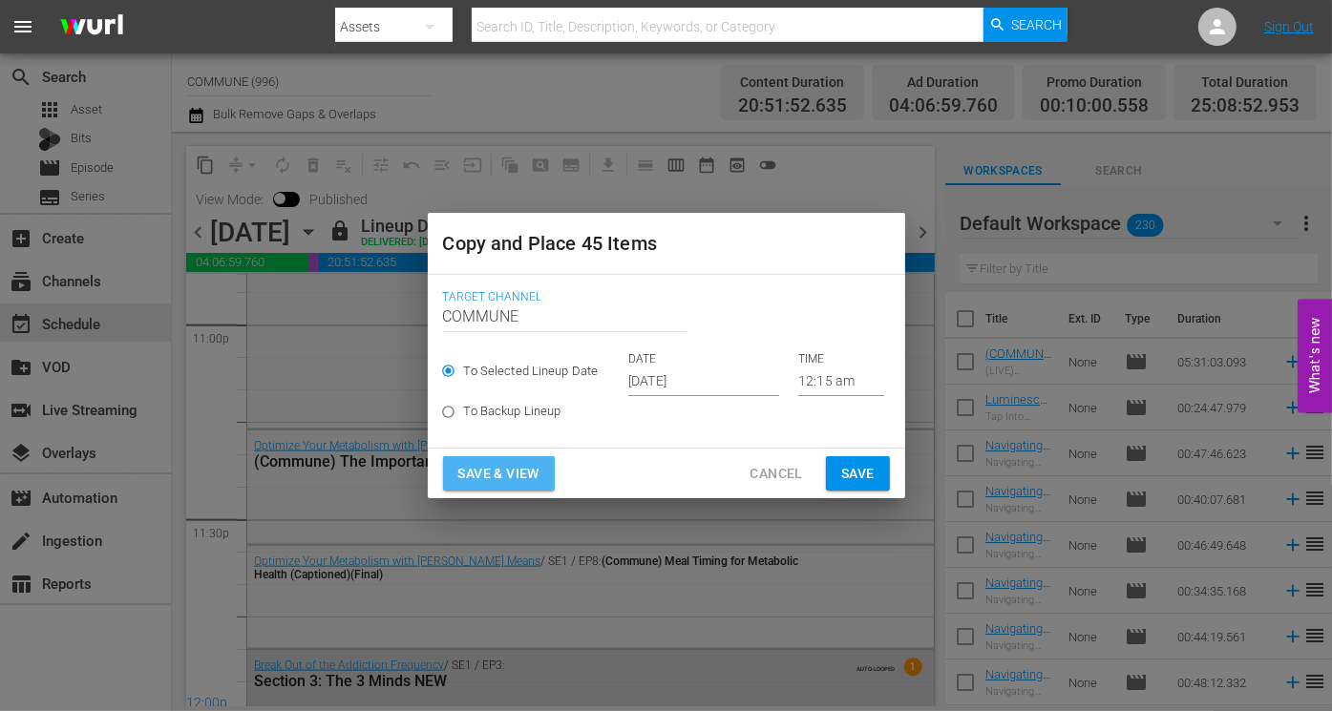
click at [527, 474] on span "Save & View" at bounding box center [498, 474] width 81 height 24
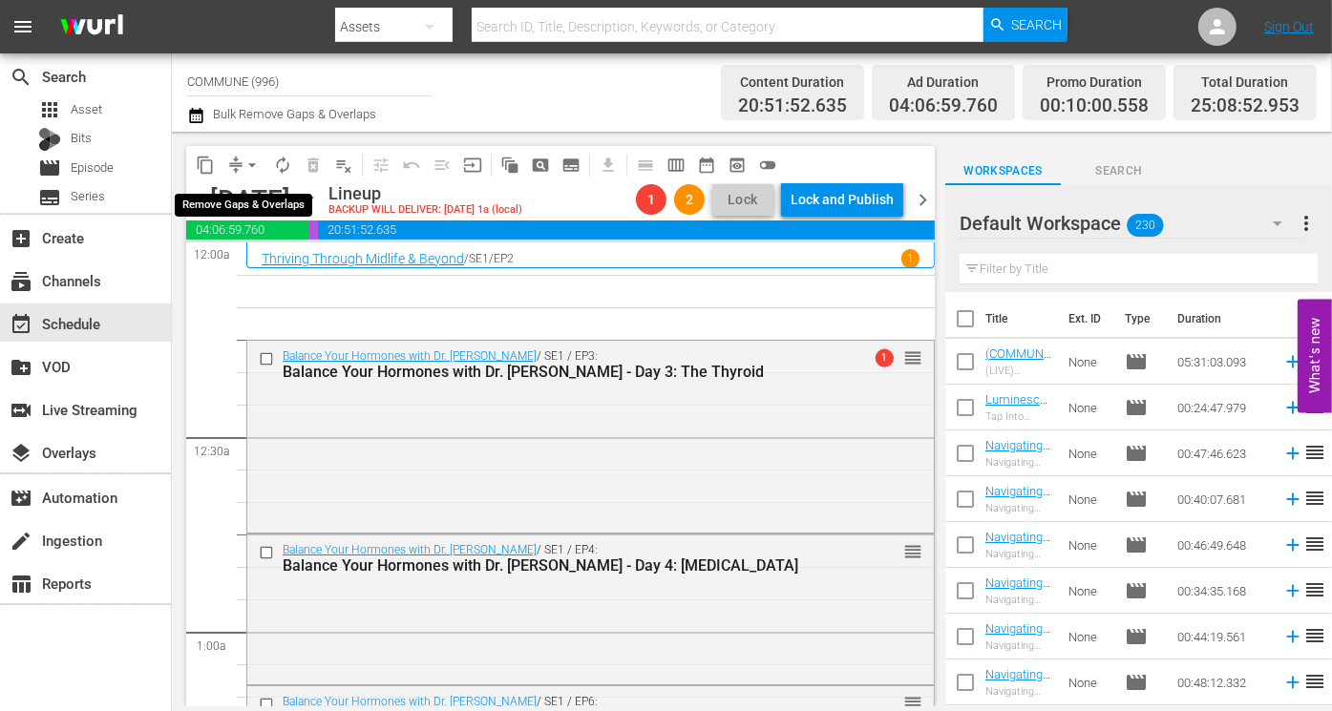
click at [249, 158] on span "arrow_drop_down" at bounding box center [251, 165] width 19 height 19
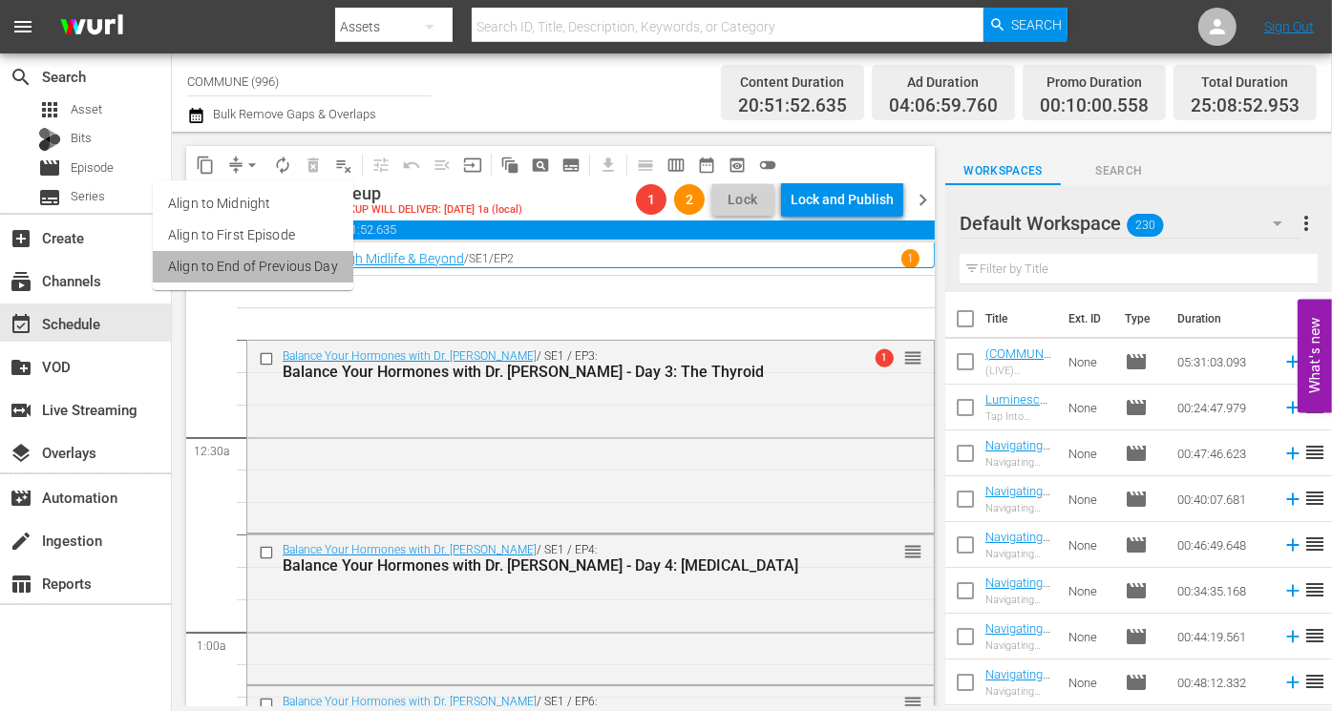
click at [301, 265] on li "Align to End of Previous Day" at bounding box center [253, 267] width 200 height 32
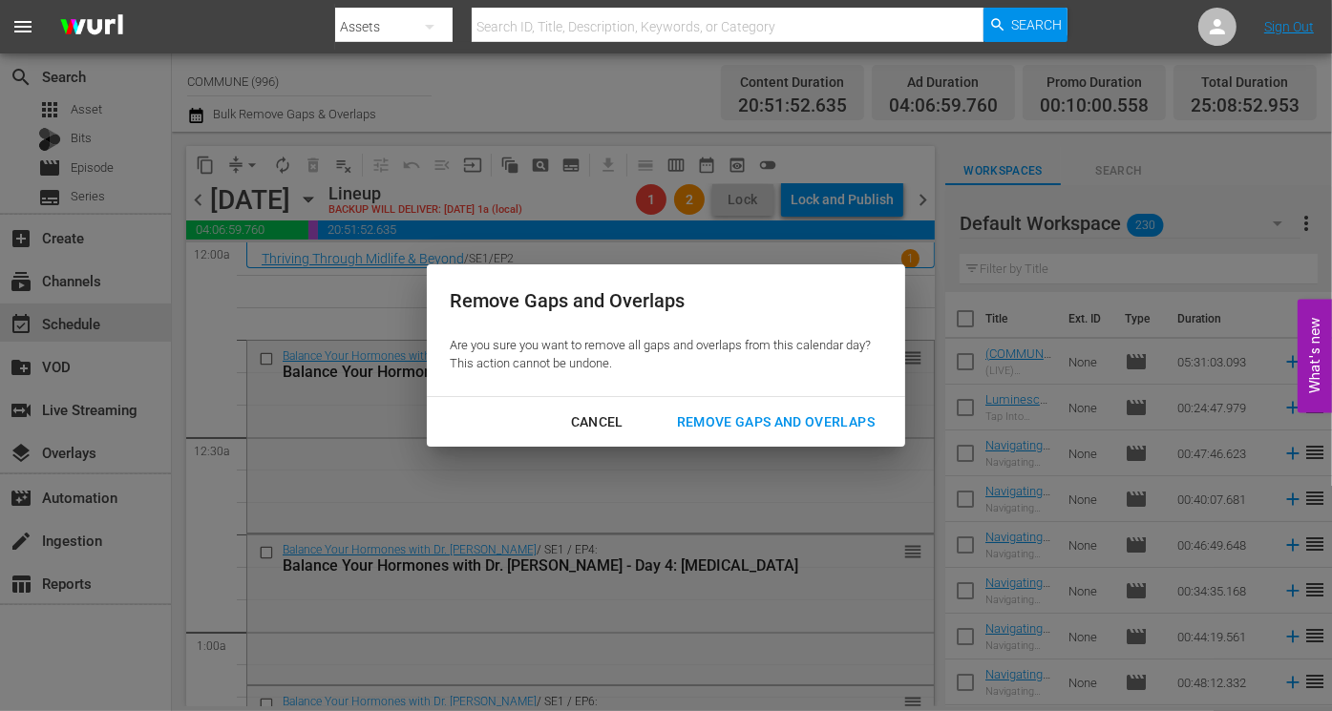
click at [769, 415] on div "Remove Gaps and Overlaps" at bounding box center [776, 422] width 228 height 24
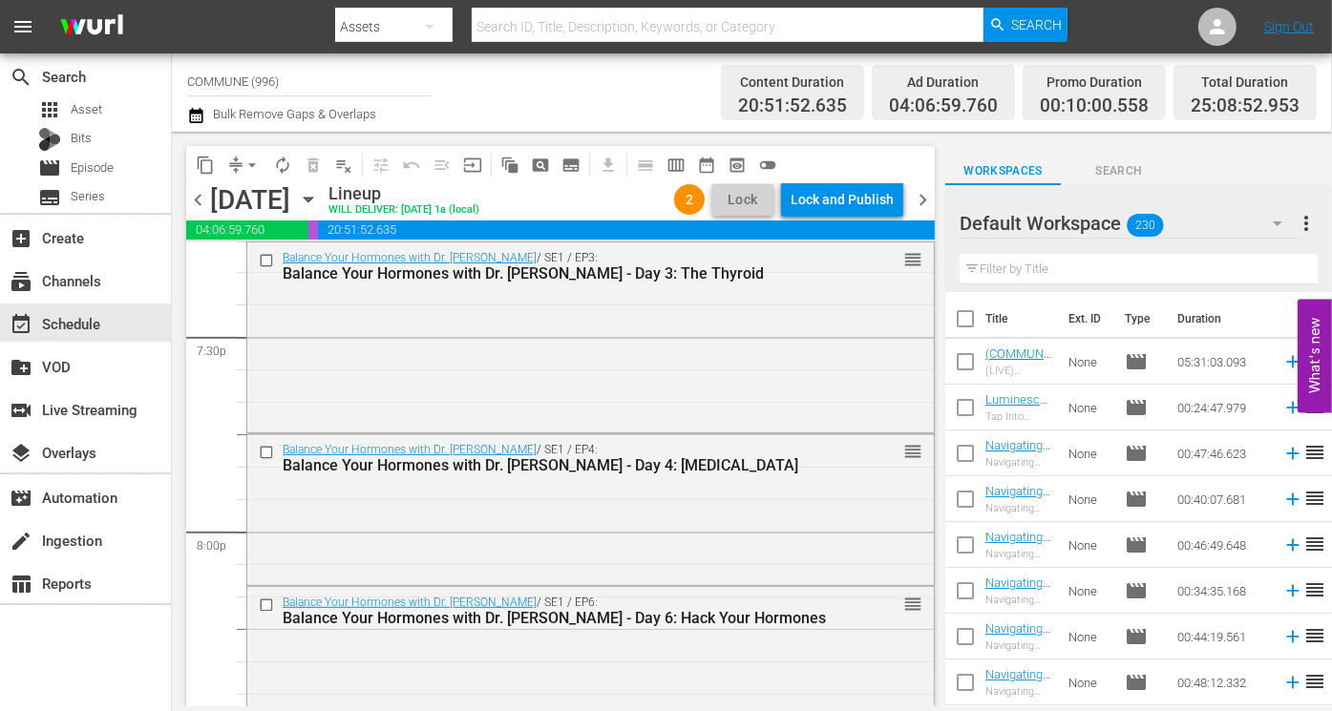
scroll to position [7496, 0]
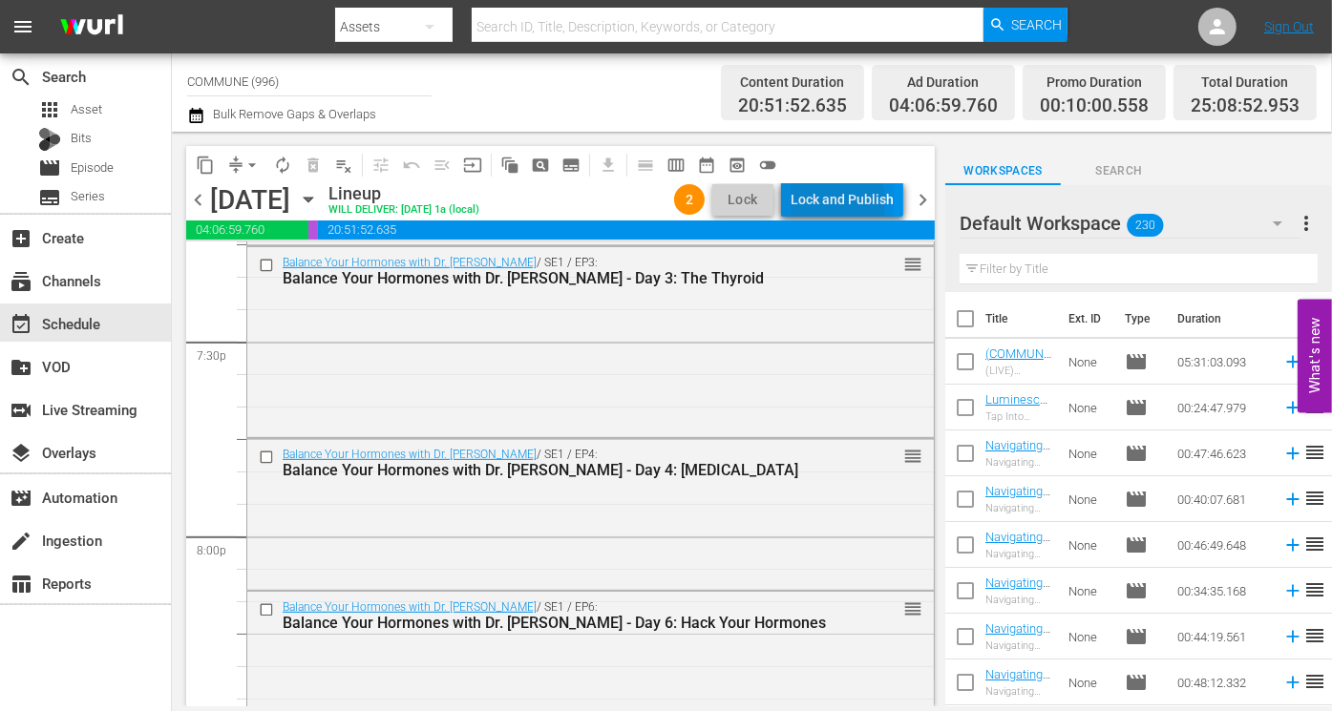
click at [816, 201] on div "Lock and Publish" at bounding box center [841, 199] width 103 height 34
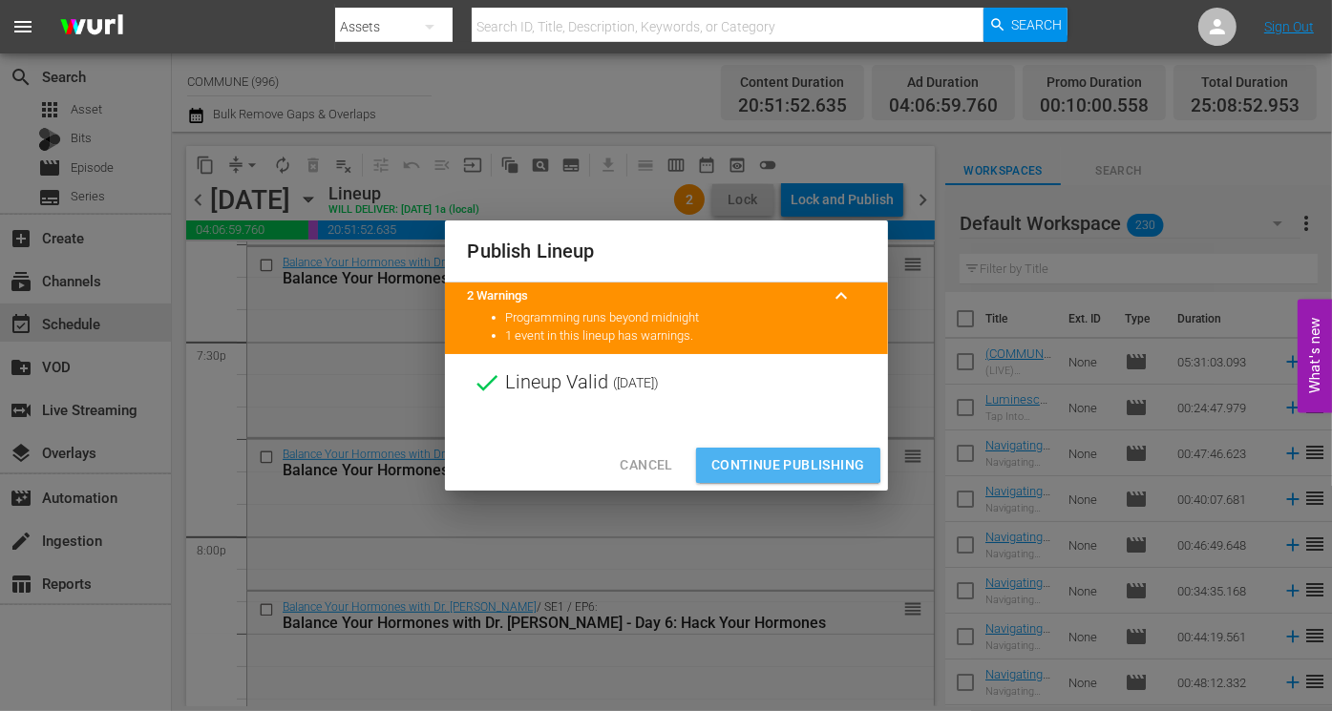
click at [787, 459] on span "Continue Publishing" at bounding box center [788, 465] width 154 height 24
